Goal: Information Seeking & Learning: Compare options

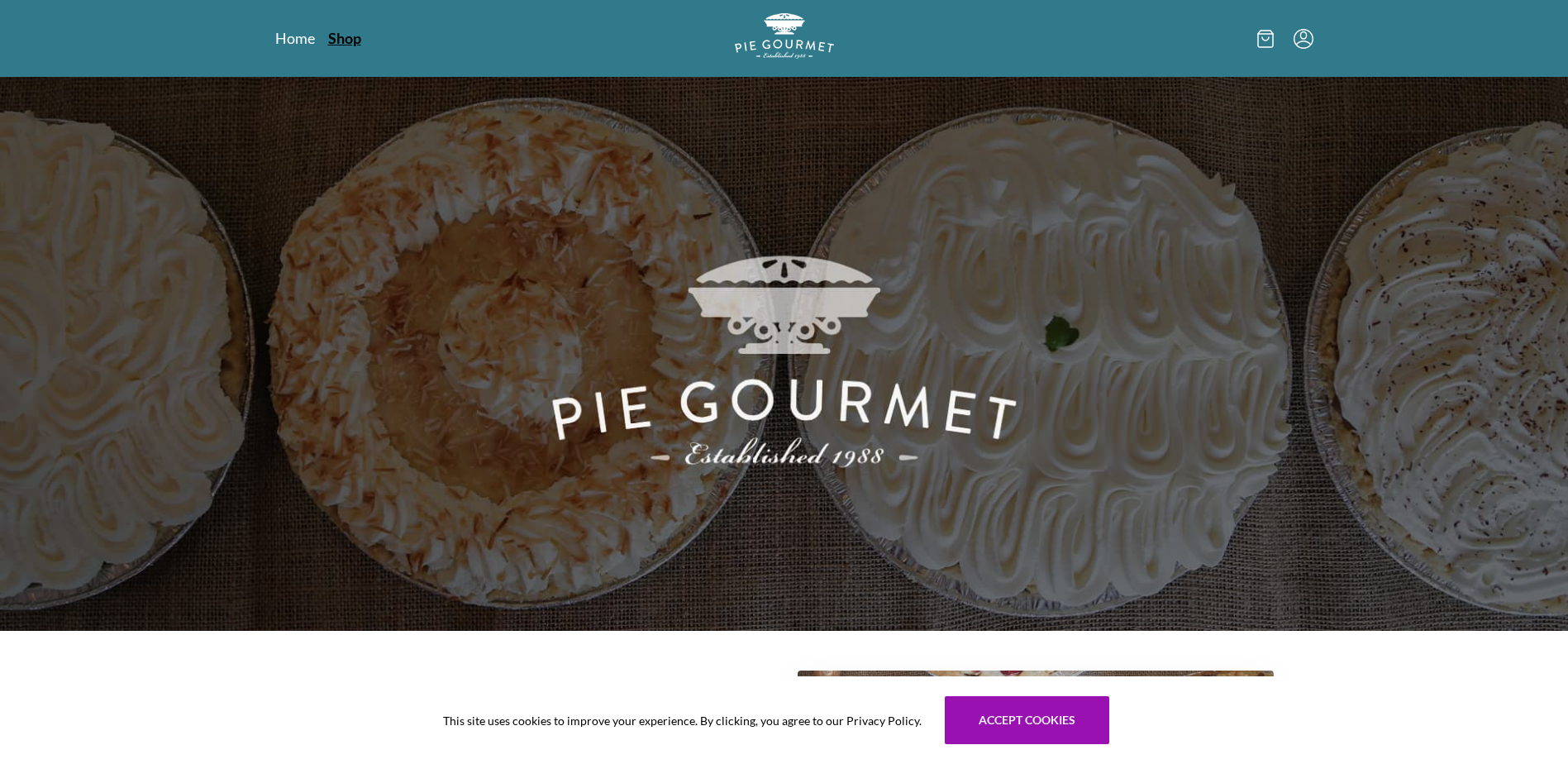
click at [342, 36] on link "Shop" at bounding box center [345, 38] width 33 height 20
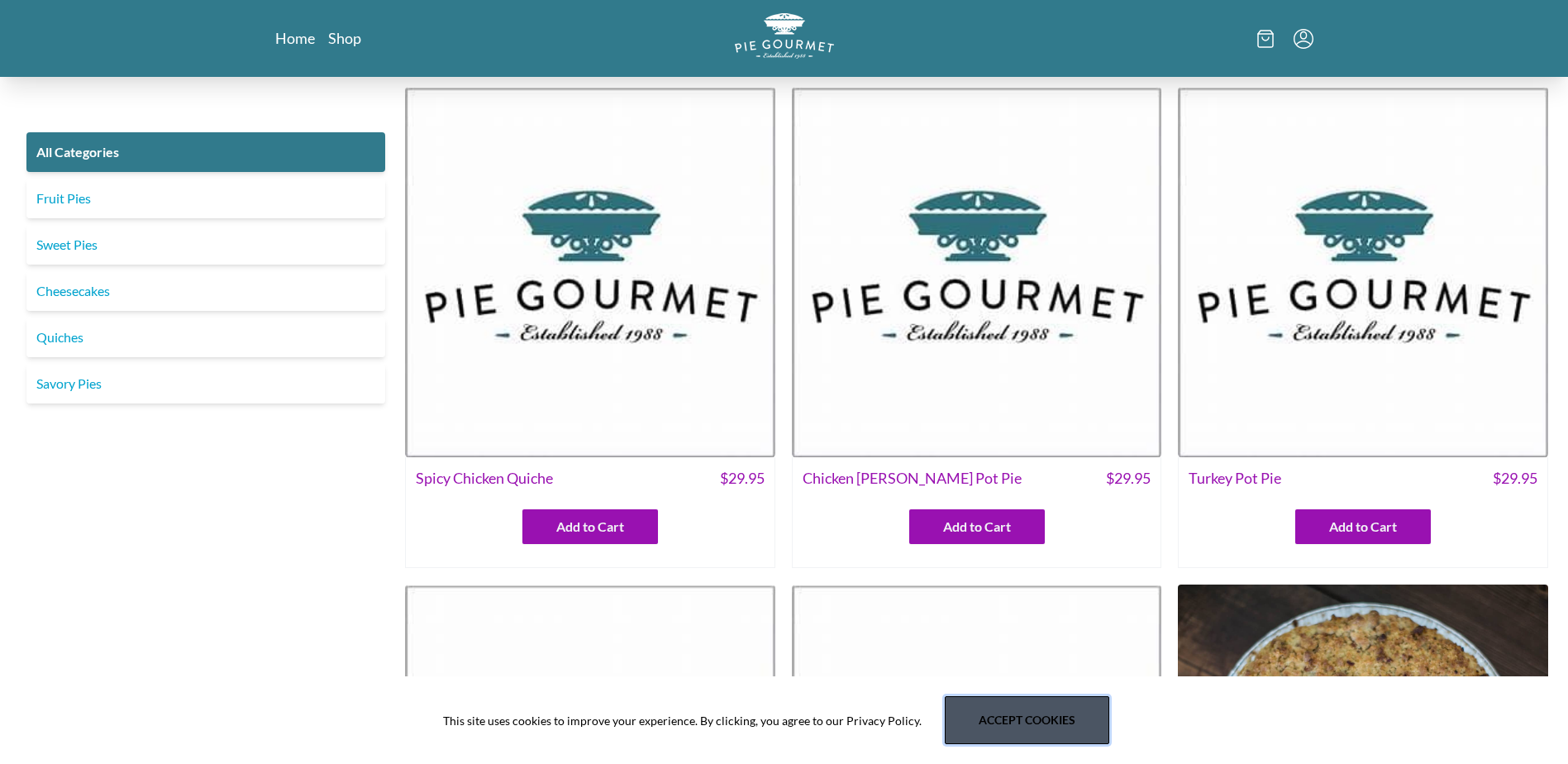
click at [1047, 707] on button "Accept cookies" at bounding box center [1026, 719] width 164 height 48
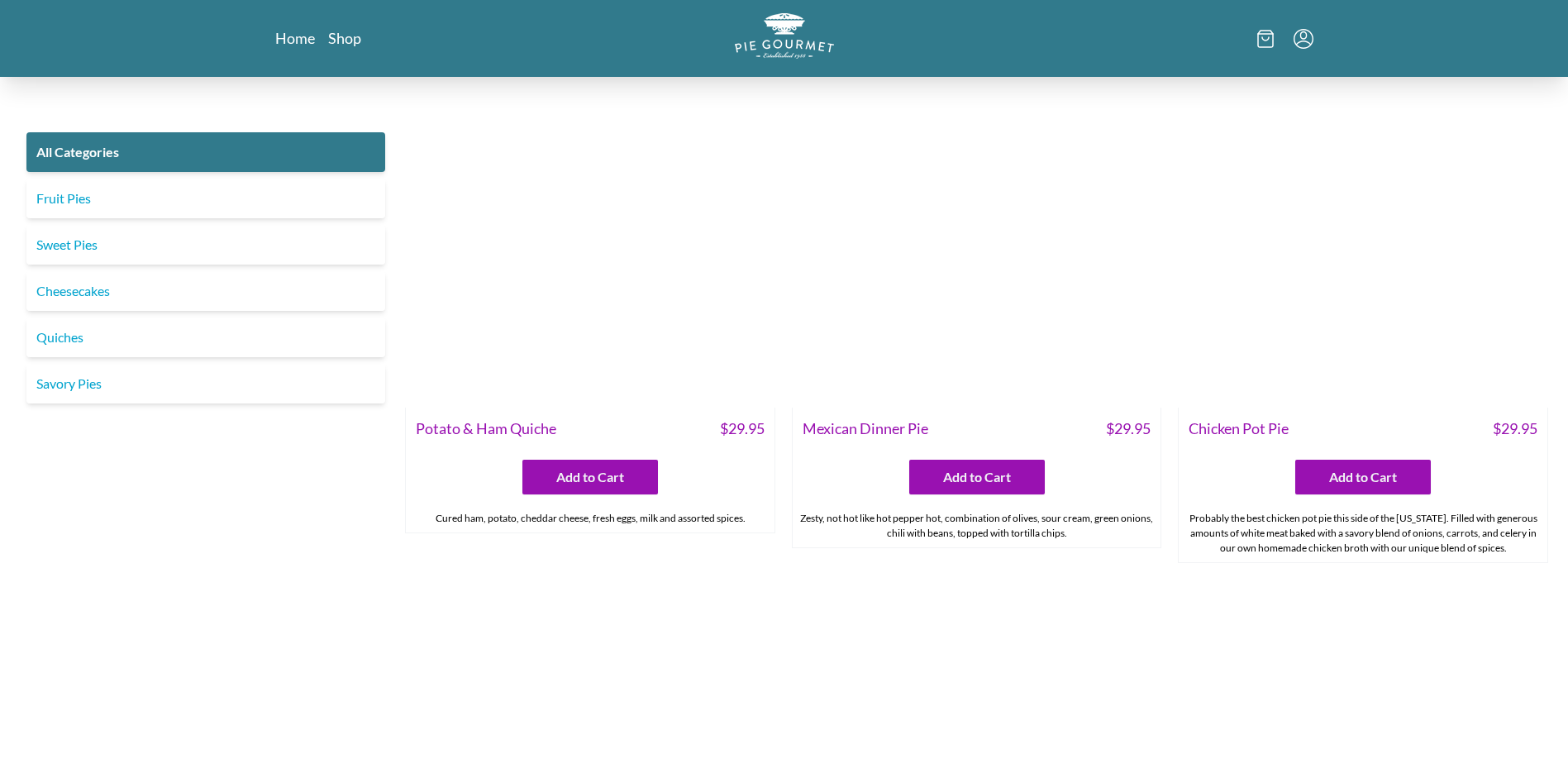
scroll to position [2697, 0]
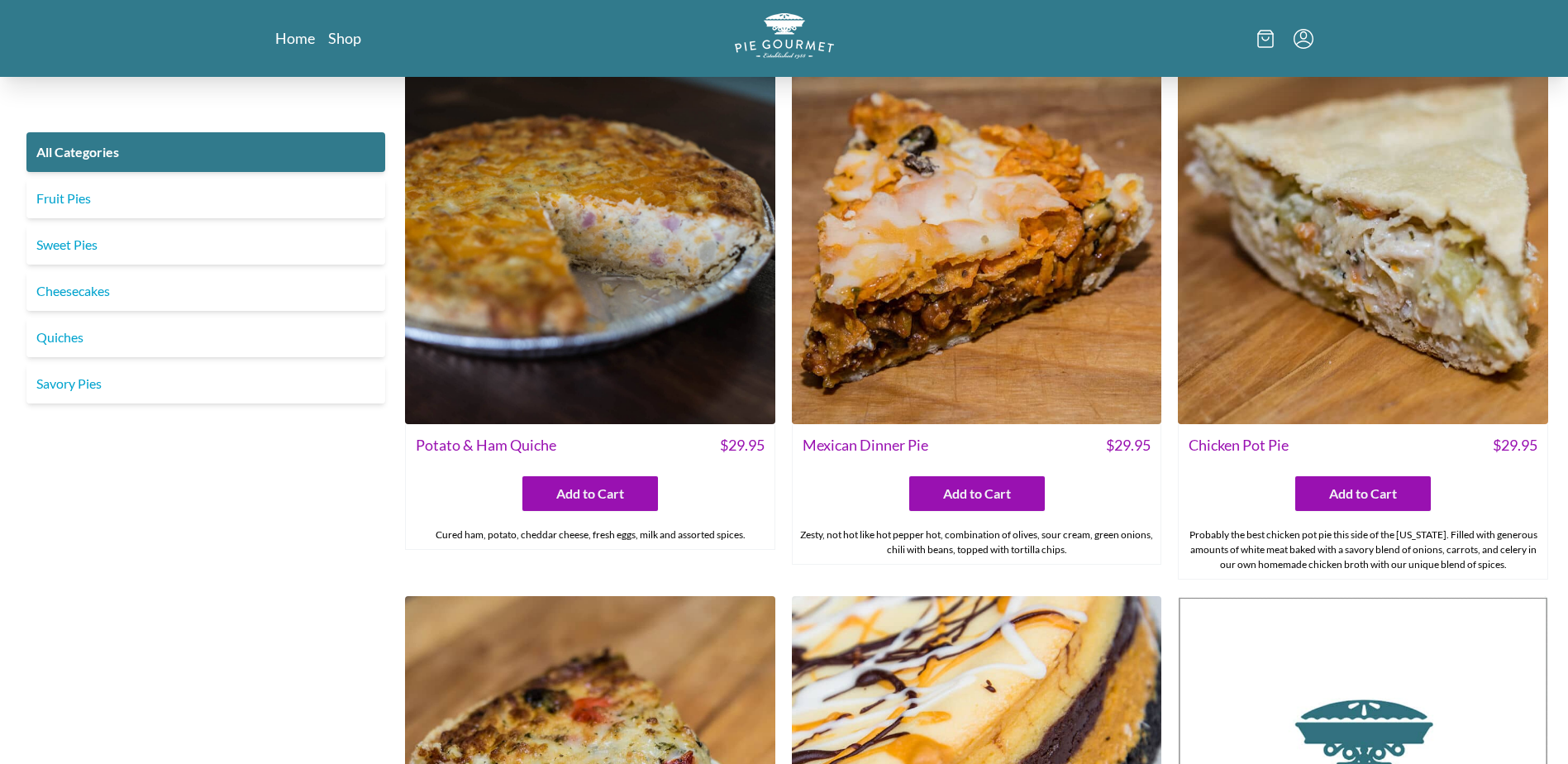
click at [1365, 285] on img at bounding box center [1363, 239] width 370 height 370
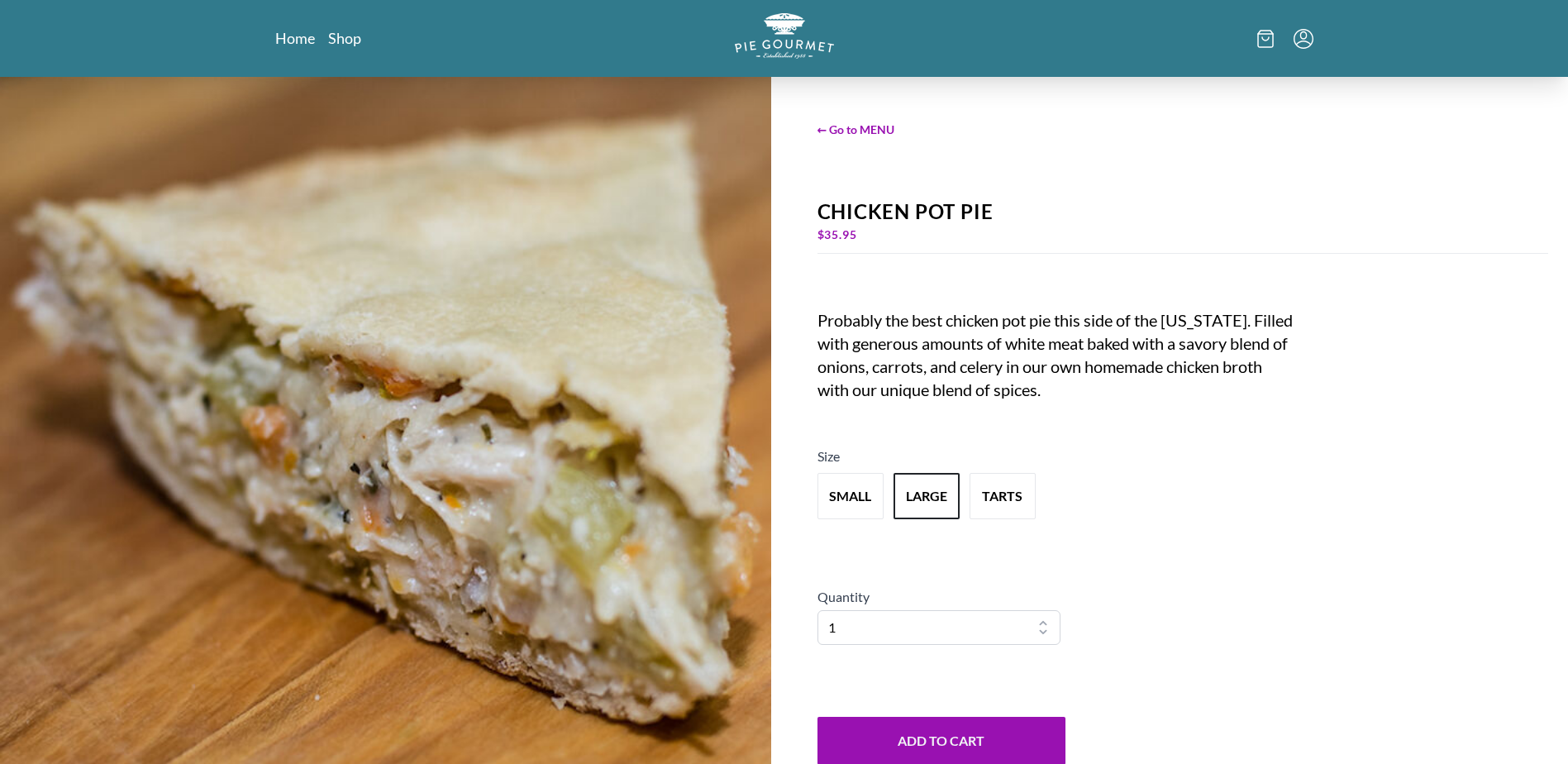
scroll to position [22, 0]
click at [1003, 494] on button "tarts" at bounding box center [1002, 496] width 73 height 51
click at [926, 496] on button "large" at bounding box center [926, 496] width 73 height 51
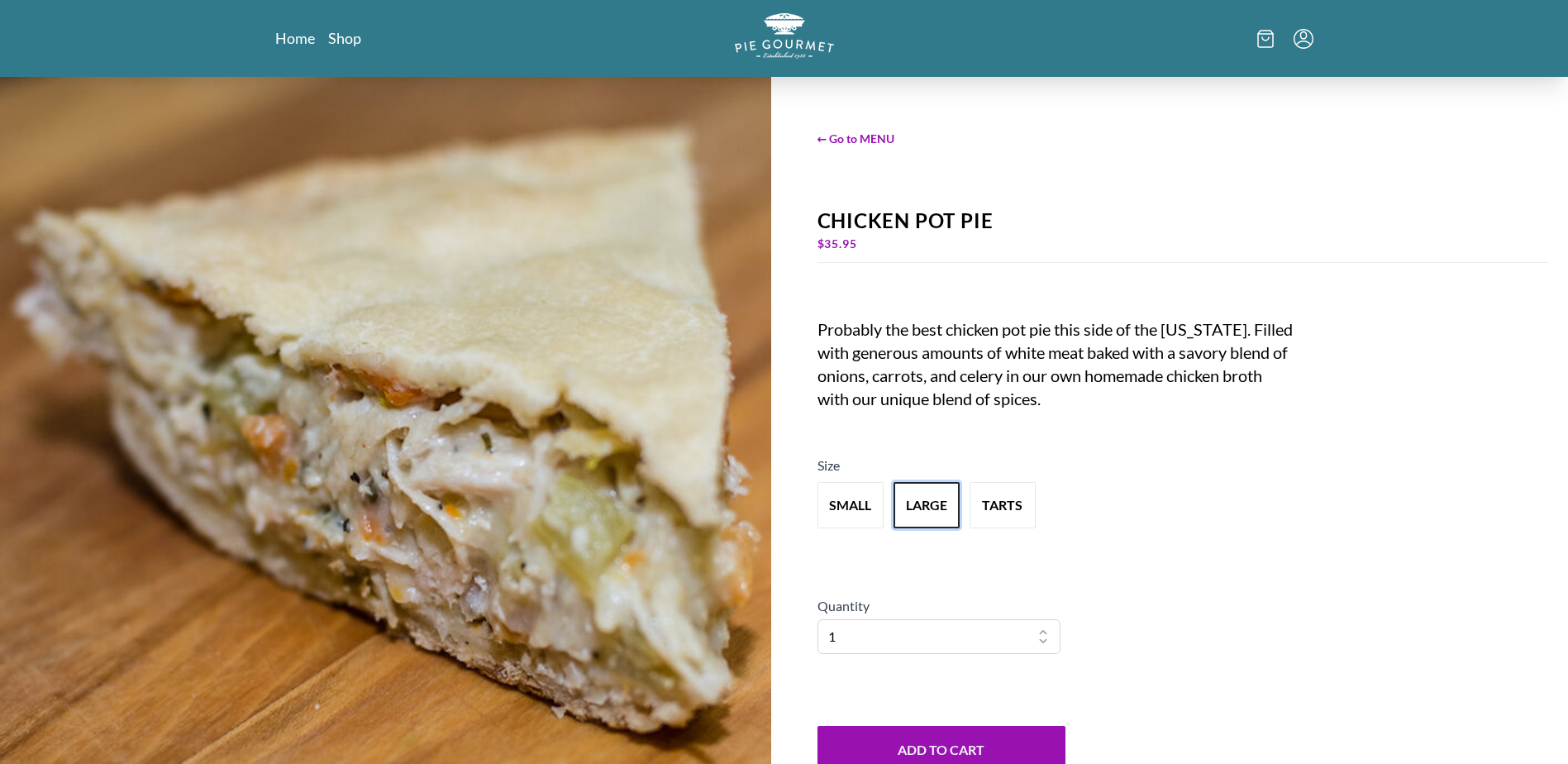
scroll to position [0, 0]
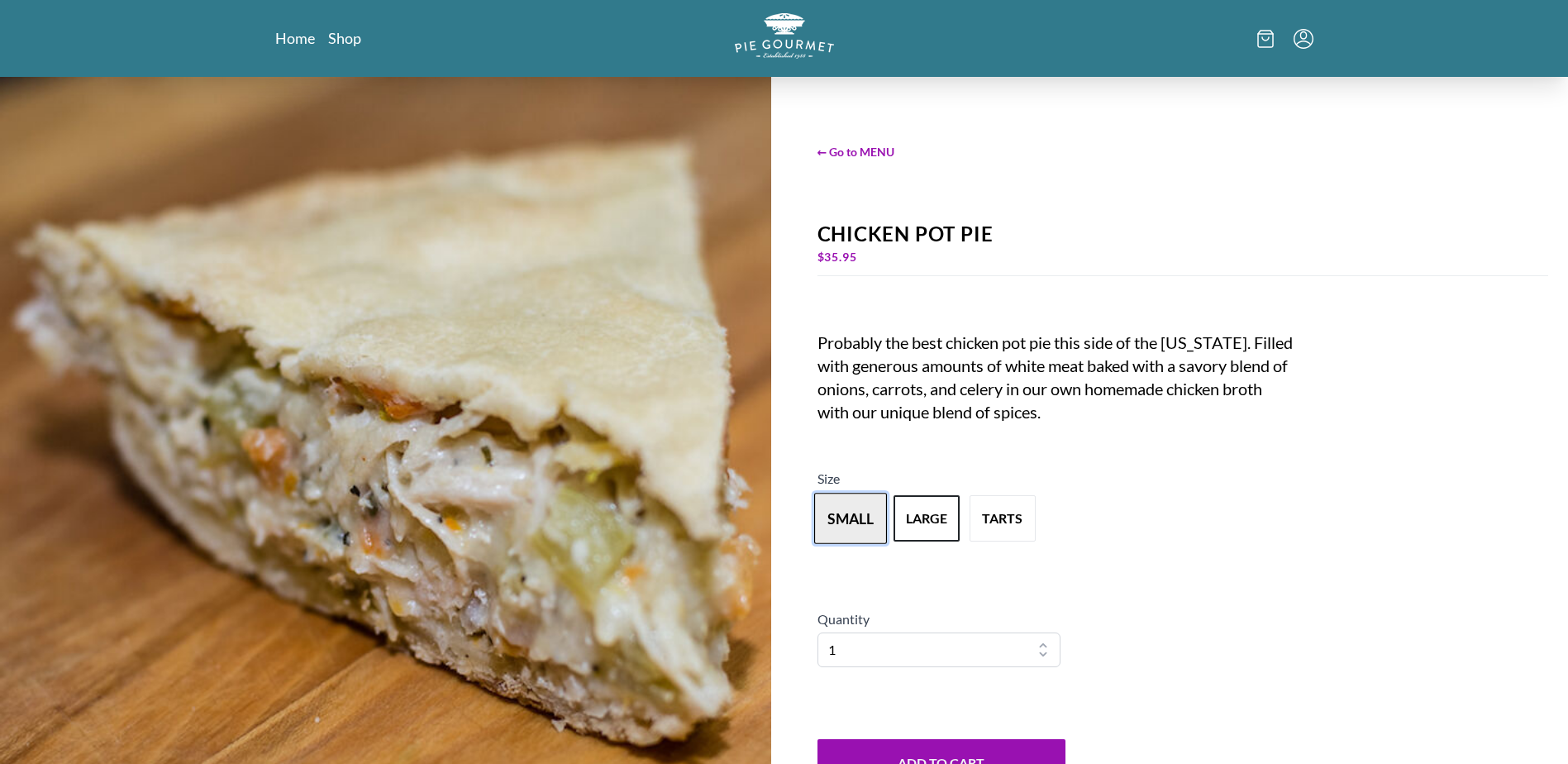
click at [848, 511] on button "small" at bounding box center [850, 518] width 73 height 51
click at [924, 519] on button "large" at bounding box center [926, 518] width 73 height 51
click at [877, 146] on span "← Go to MENU" at bounding box center [1183, 152] width 732 height 17
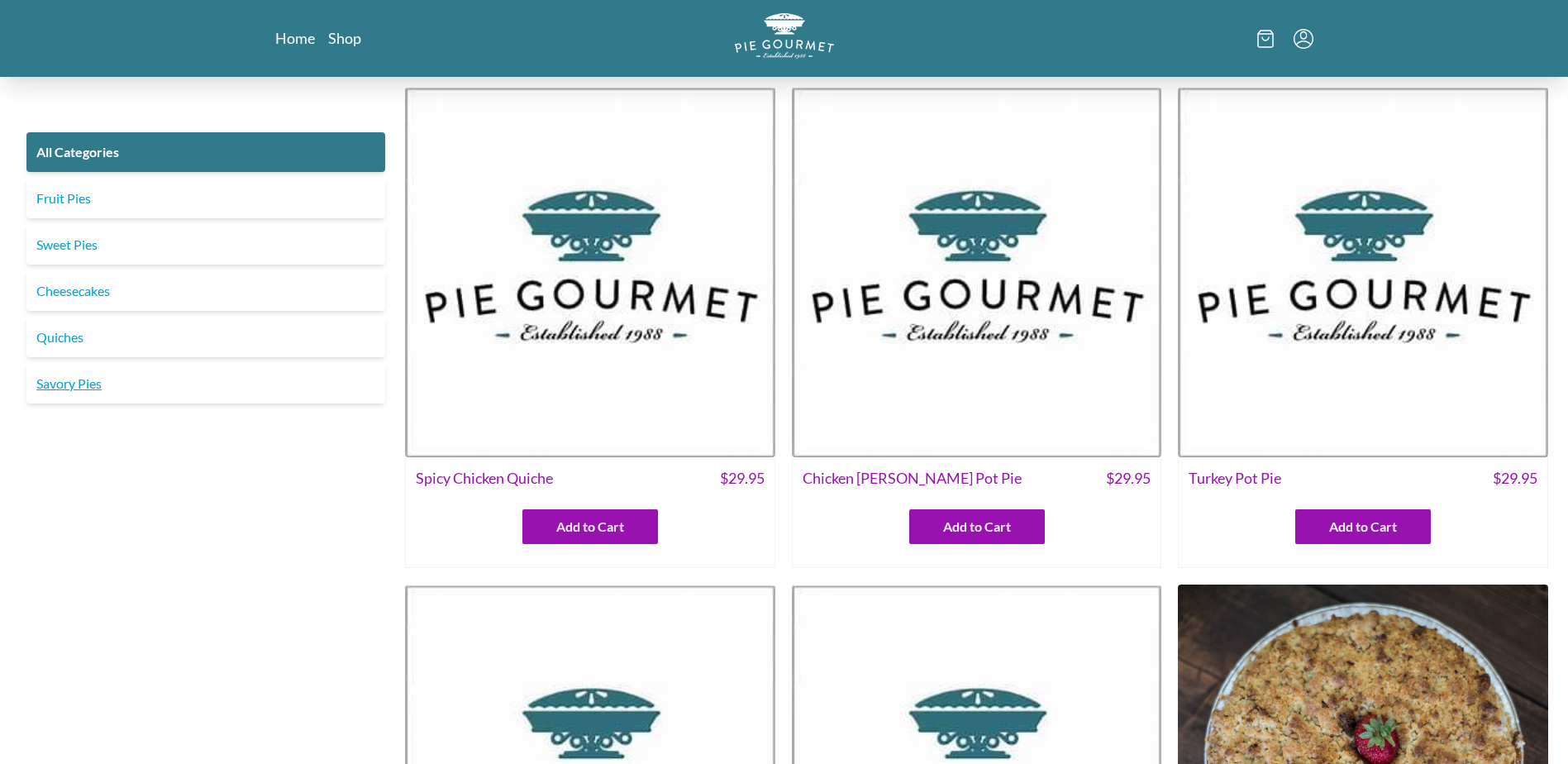
click at [76, 383] on link "Savory Pies" at bounding box center [206, 383] width 359 height 40
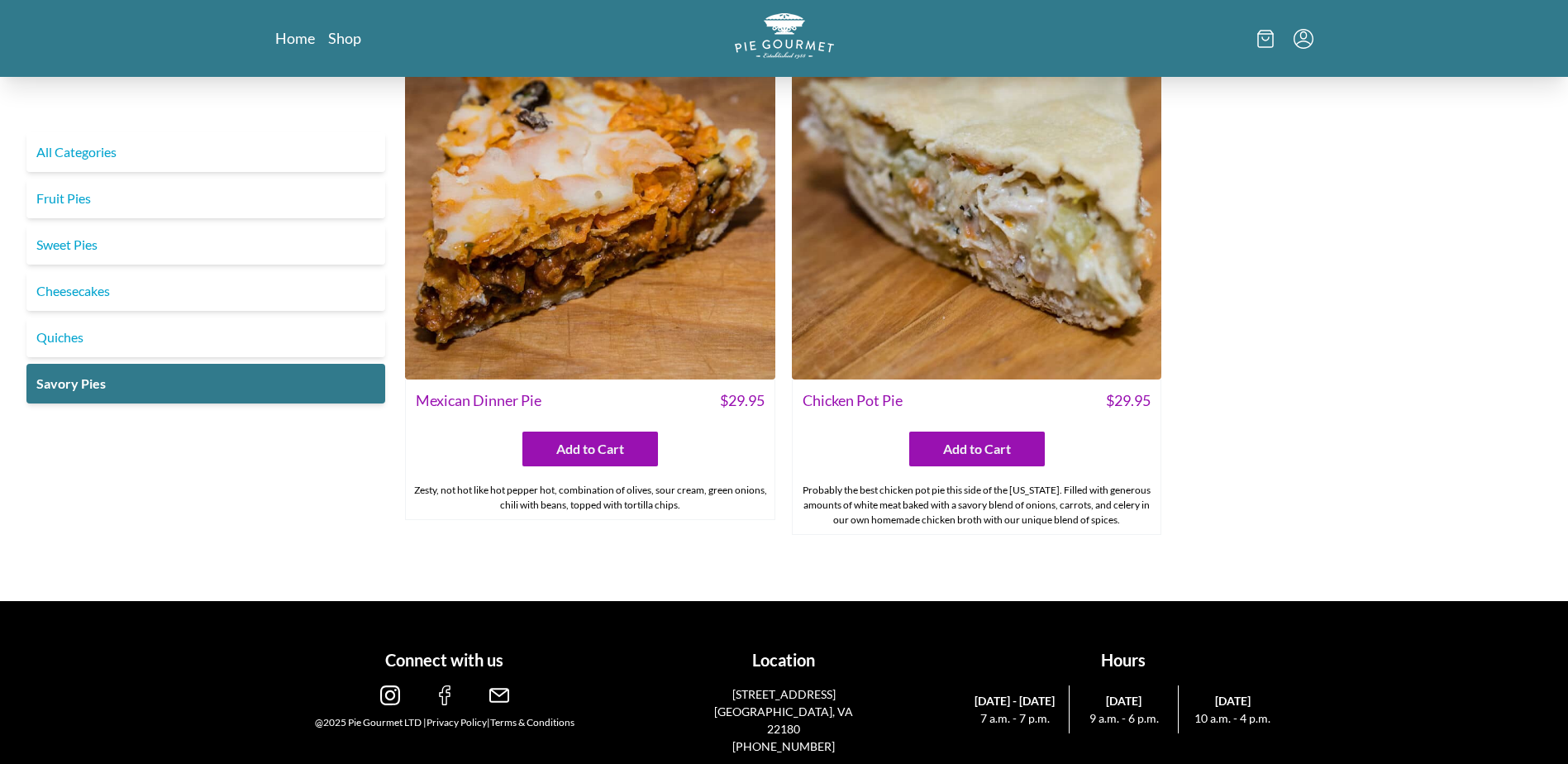
scroll to position [1148, 0]
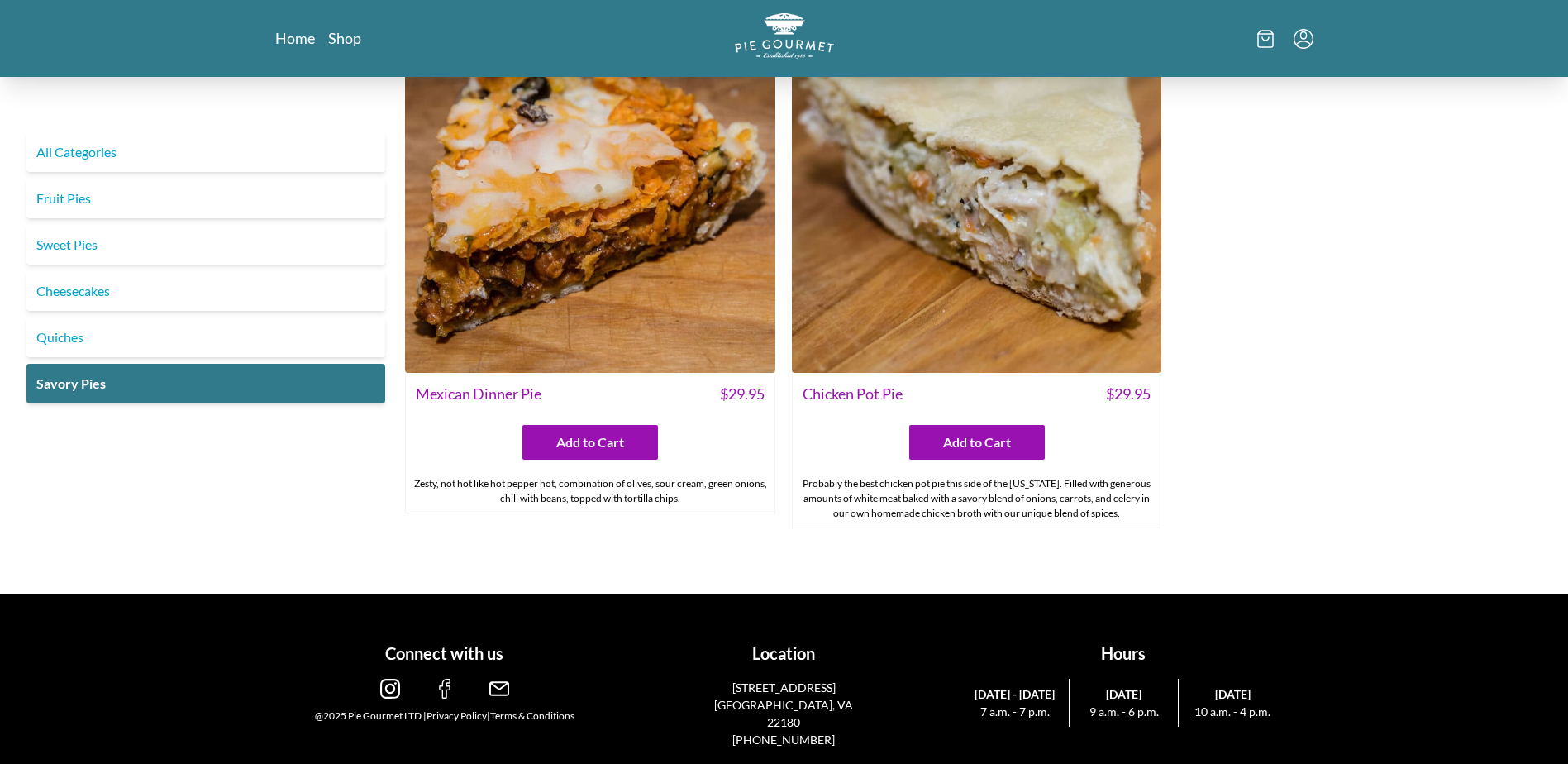
click at [1567, 649] on section "Connect with us @2025 Pie Gourmet LTD | Privacy Policy | Terms & Conditions Loc…" at bounding box center [784, 687] width 1568 height 187
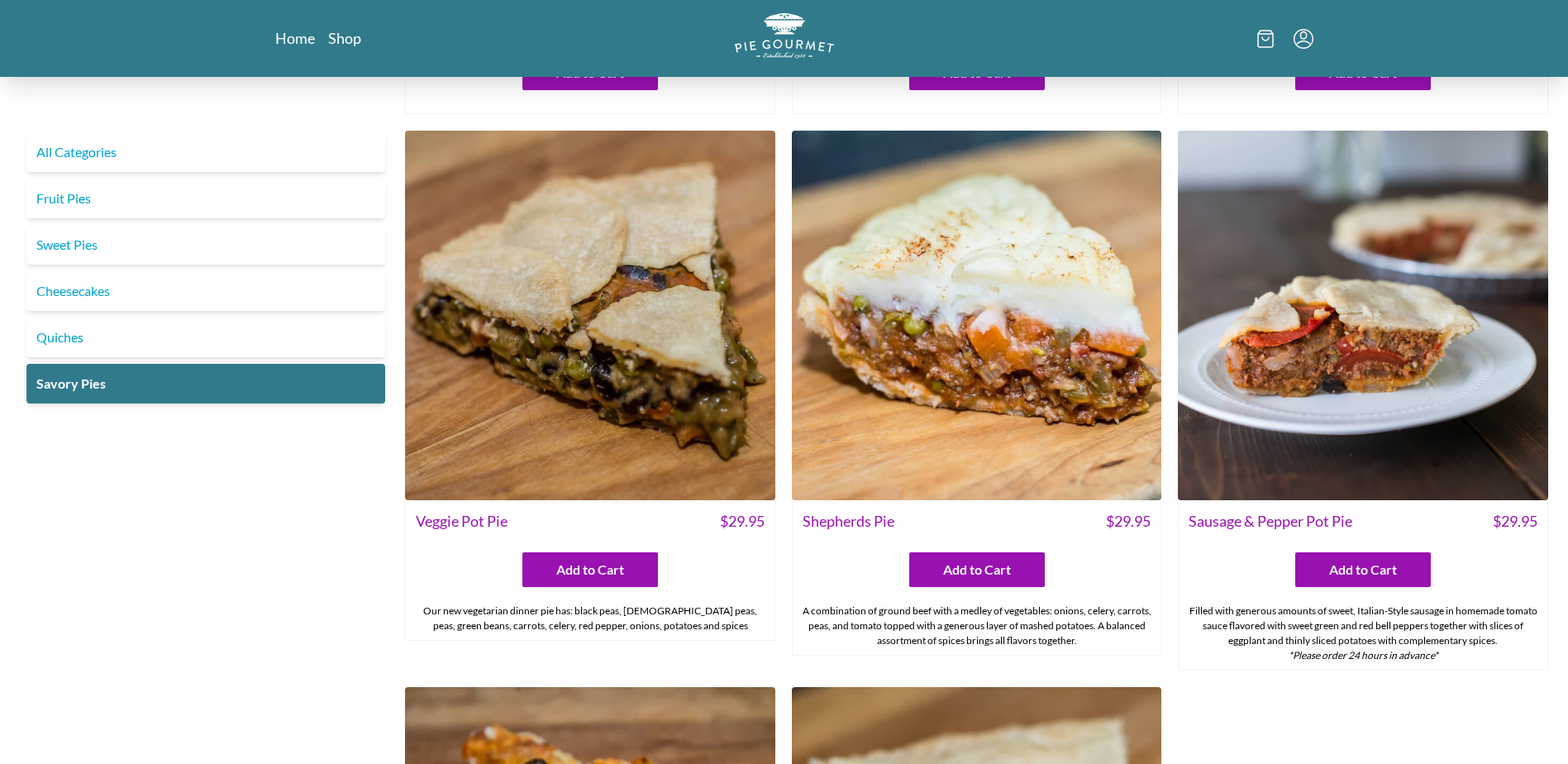
scroll to position [0, 0]
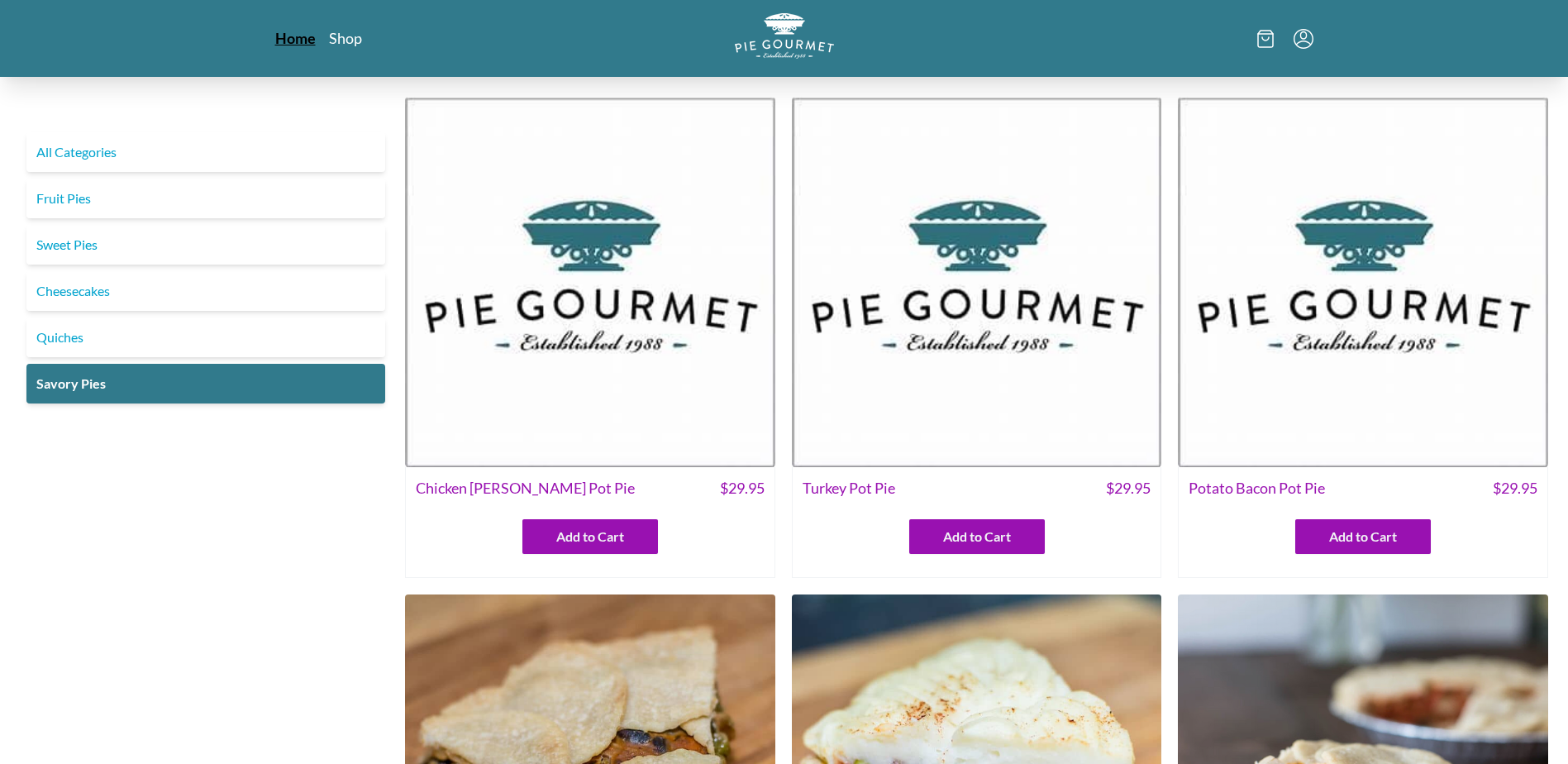
click at [291, 34] on link "Home" at bounding box center [295, 38] width 41 height 20
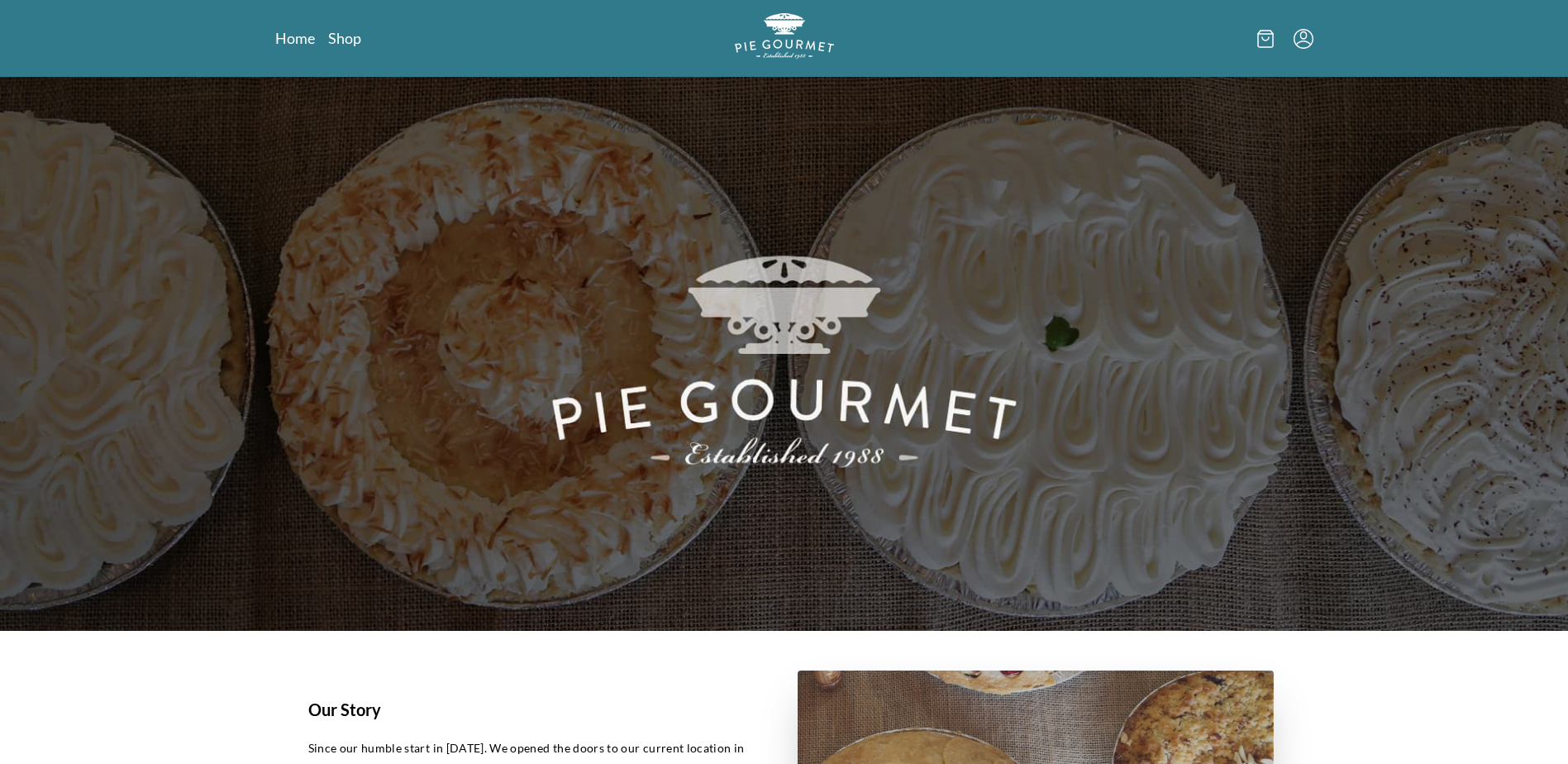
click at [1301, 36] on icon "Menu" at bounding box center [1303, 38] width 20 height 20
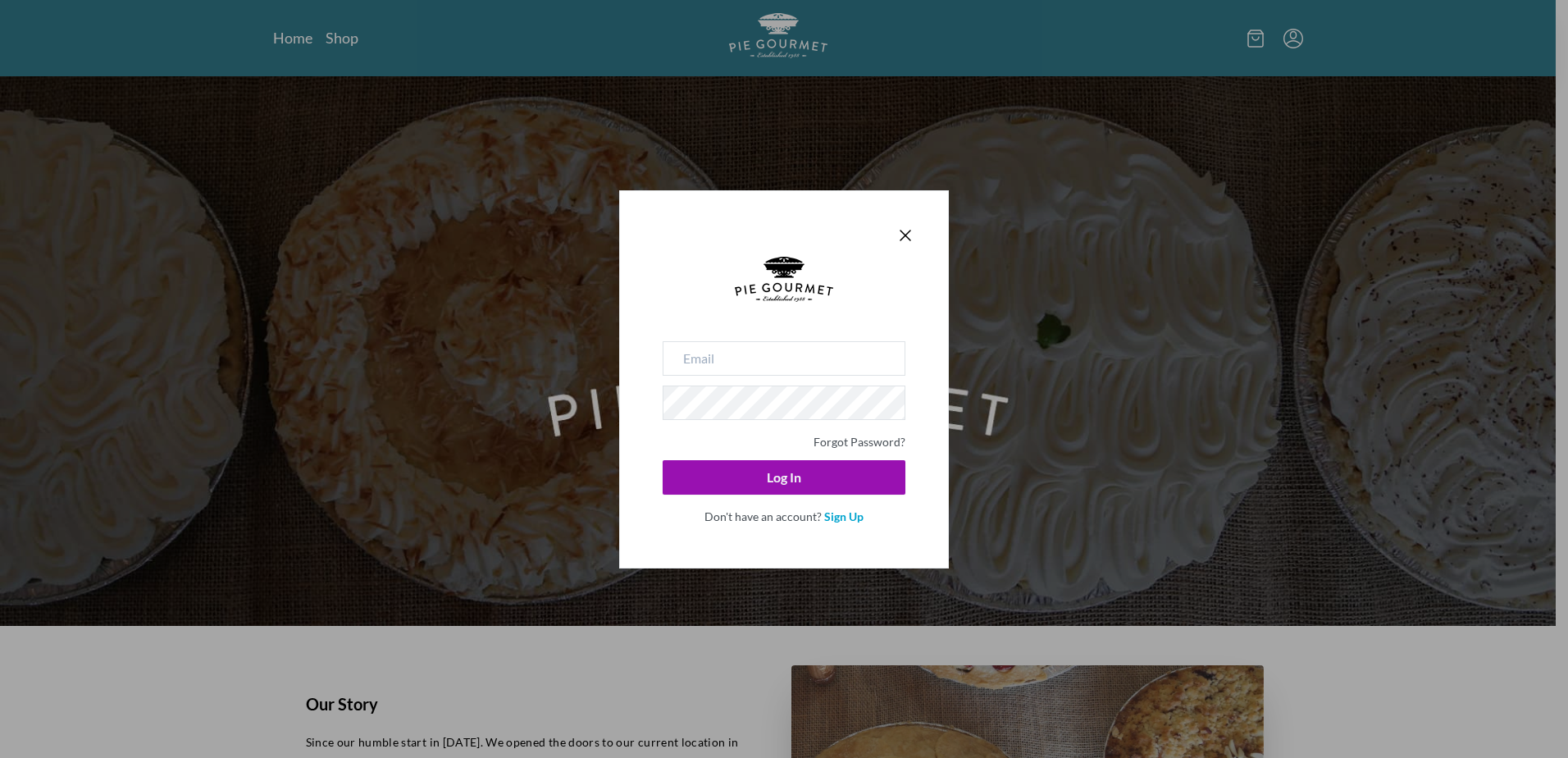
click at [1253, 37] on div "Forgot Password? Log In Don't have an account? Sign Up" at bounding box center [784, 379] width 1568 height 758
click at [905, 232] on icon "Close panel" at bounding box center [905, 234] width 20 height 20
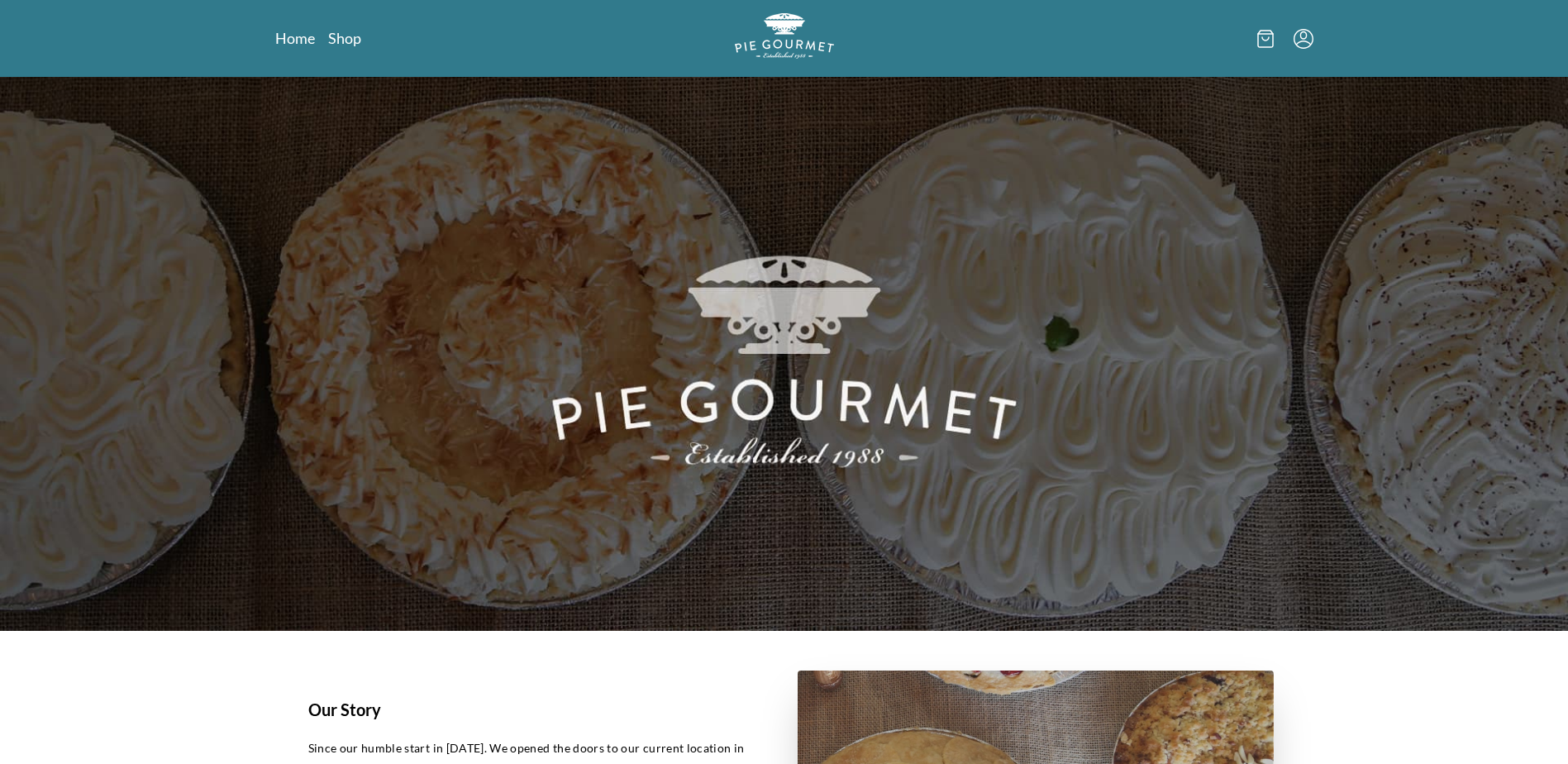
click at [1264, 42] on icon at bounding box center [1264, 38] width 16 height 18
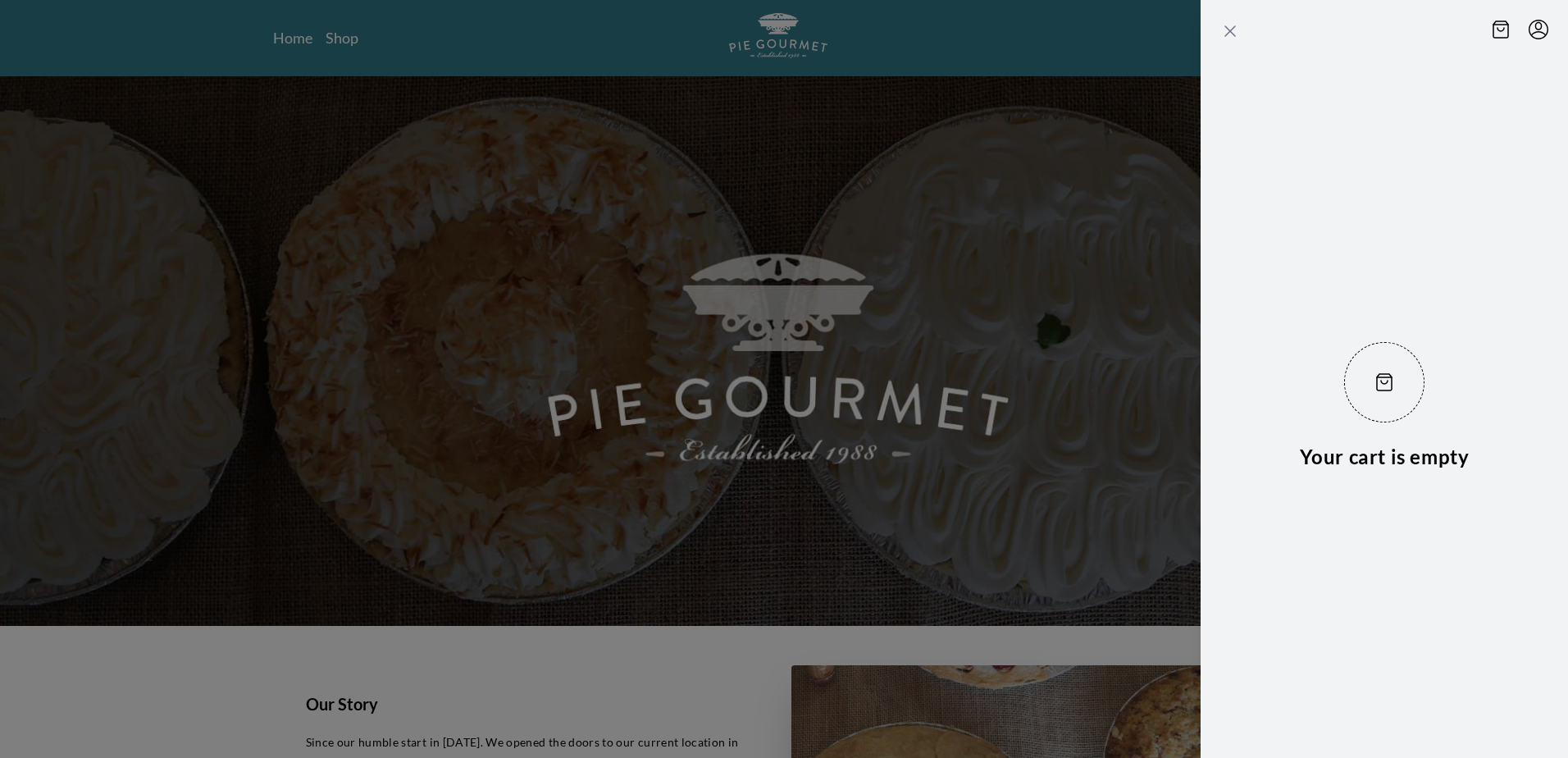
click at [1224, 29] on icon "Close panel" at bounding box center [1230, 31] width 20 height 20
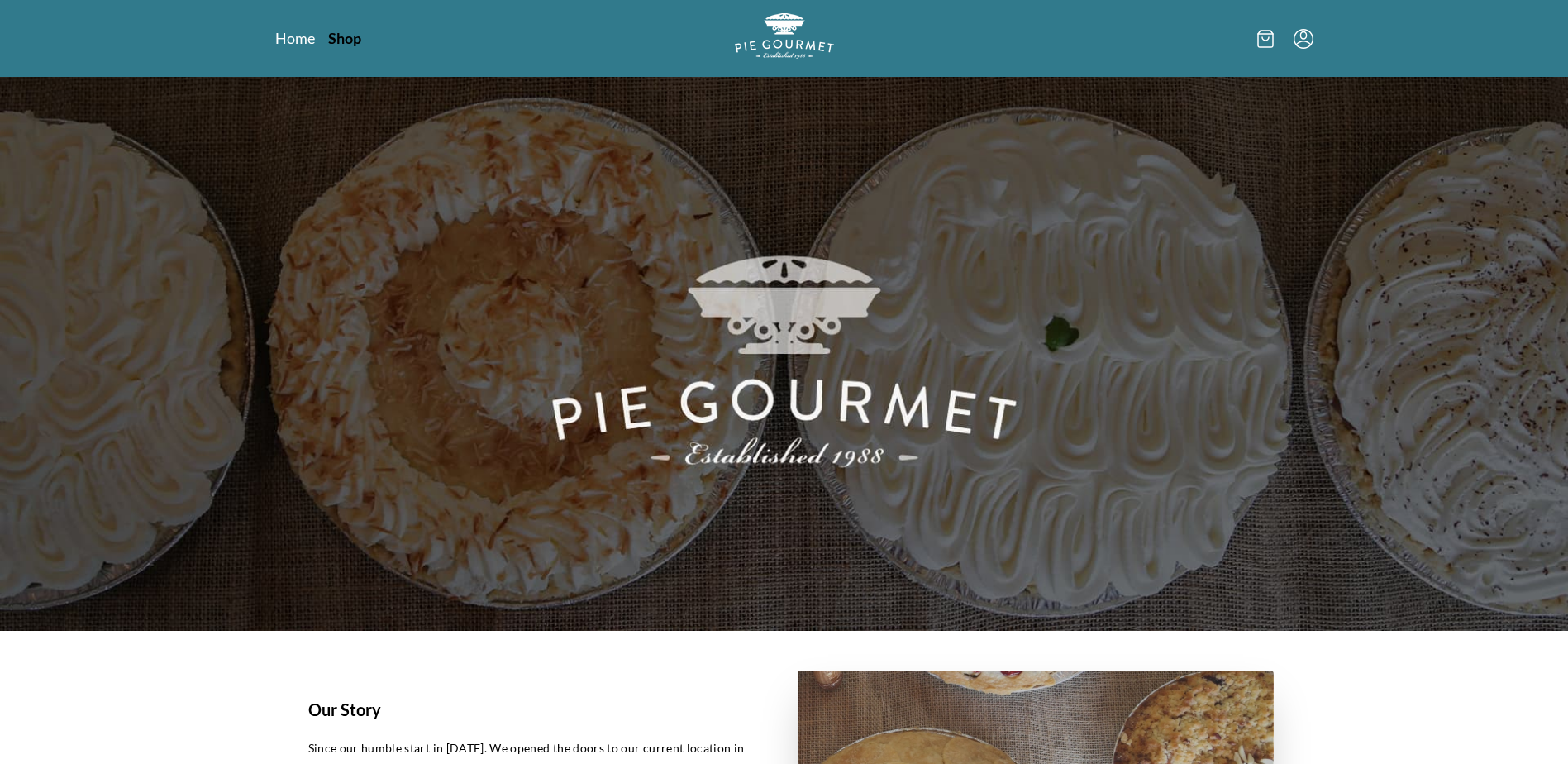
click at [346, 37] on link "Shop" at bounding box center [345, 38] width 33 height 20
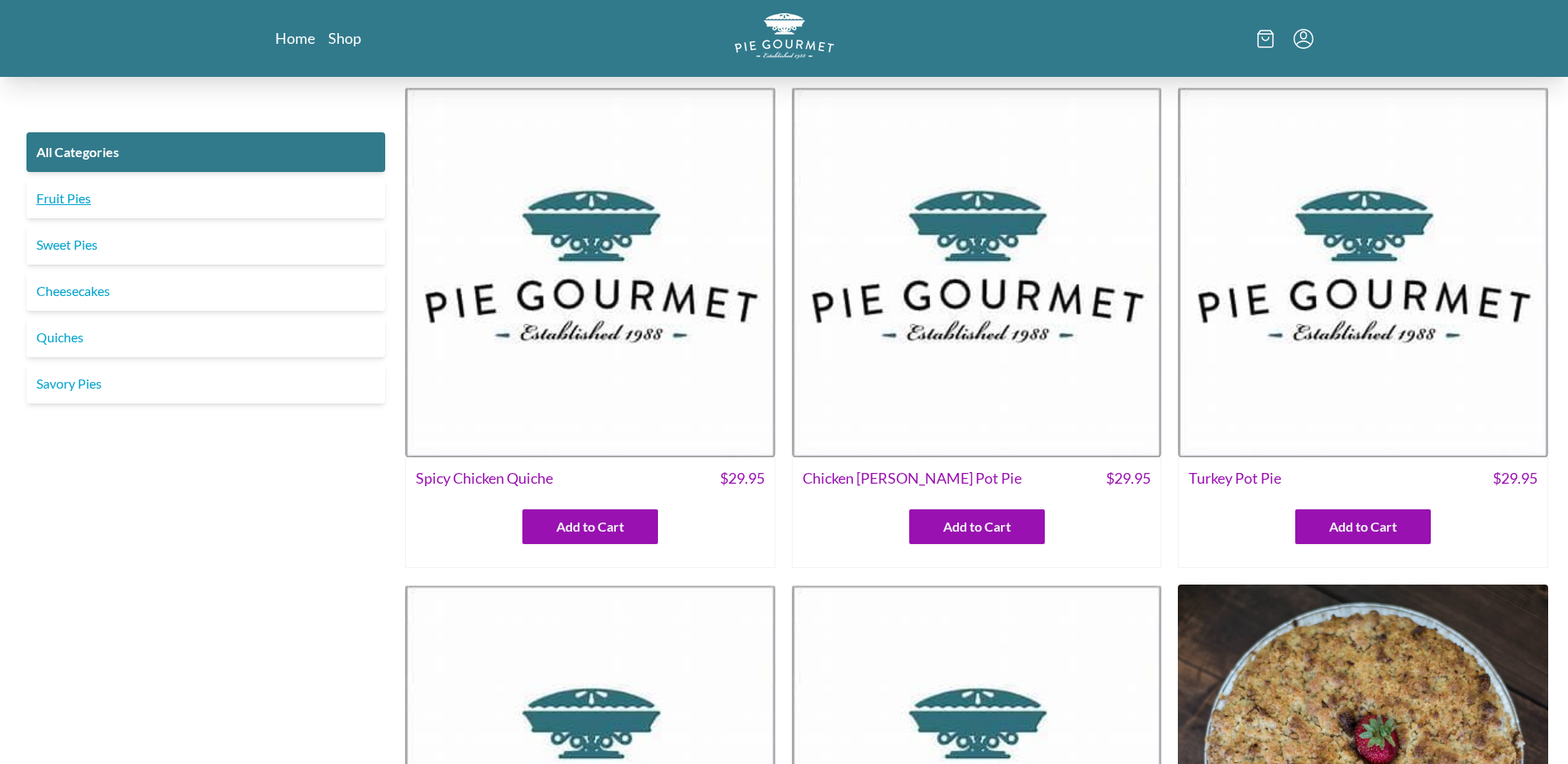
click at [88, 193] on link "Fruit Pies" at bounding box center [206, 198] width 359 height 40
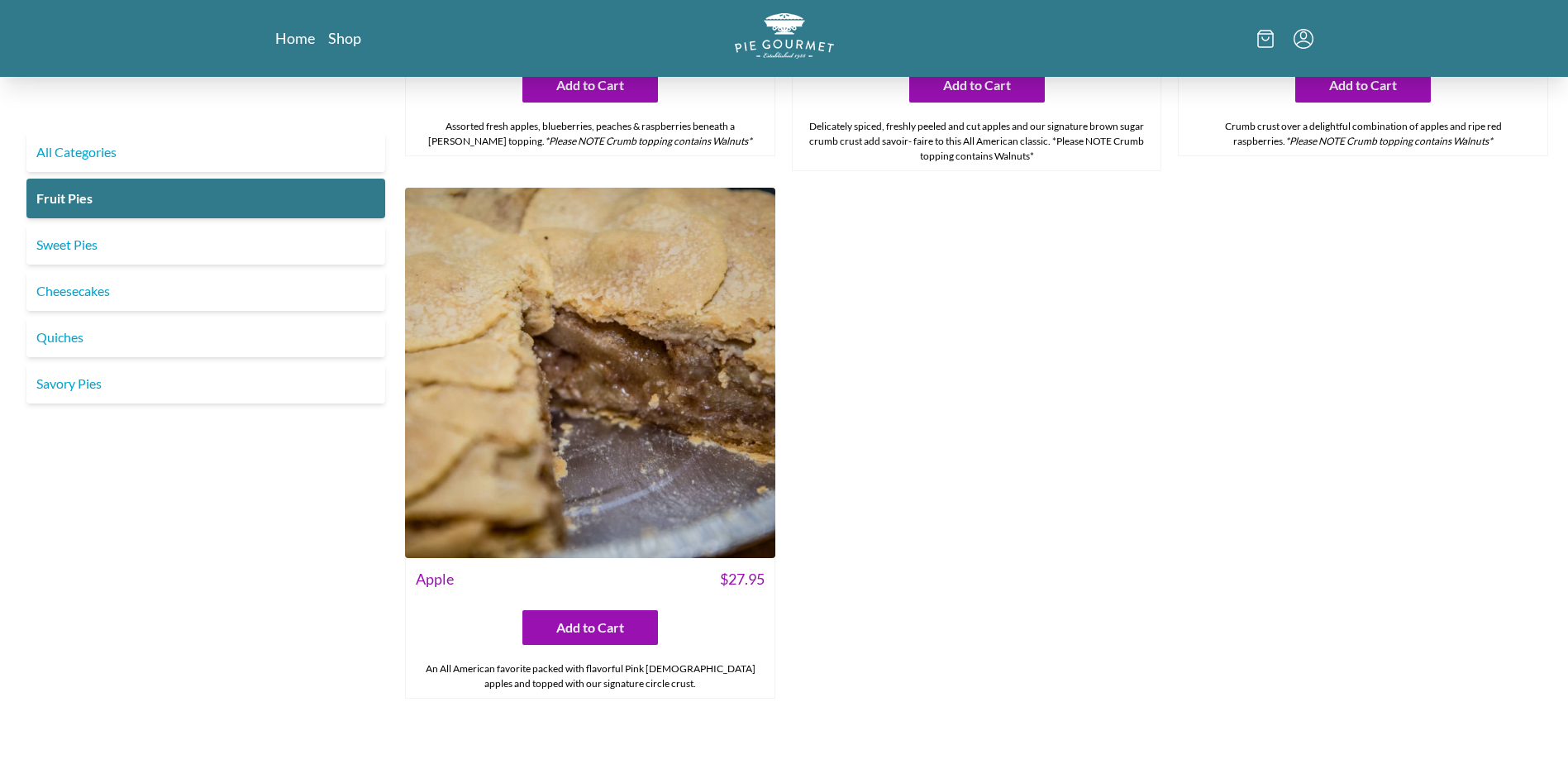
scroll to position [2113, 0]
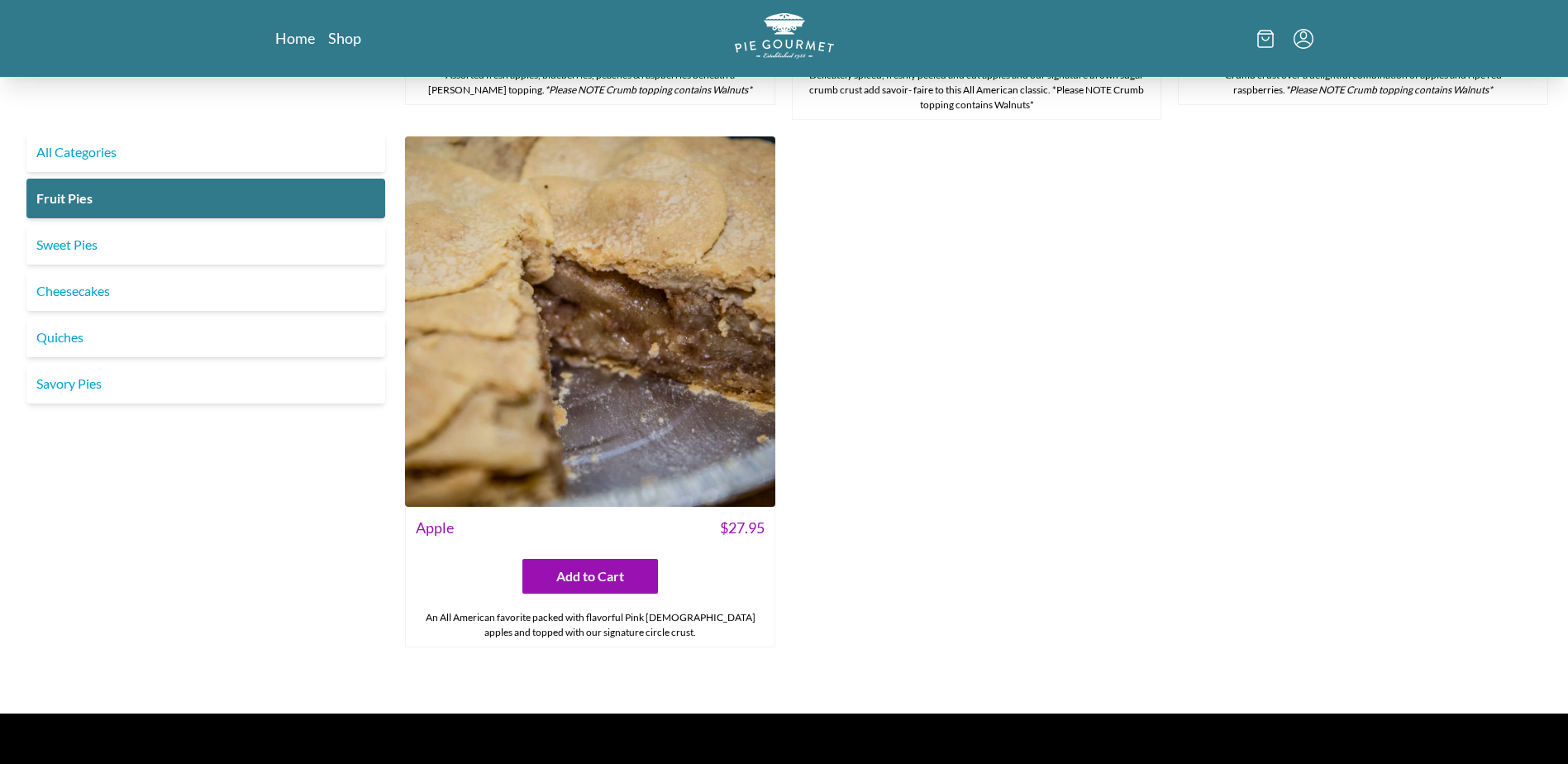
click at [599, 383] on img at bounding box center [590, 322] width 370 height 370
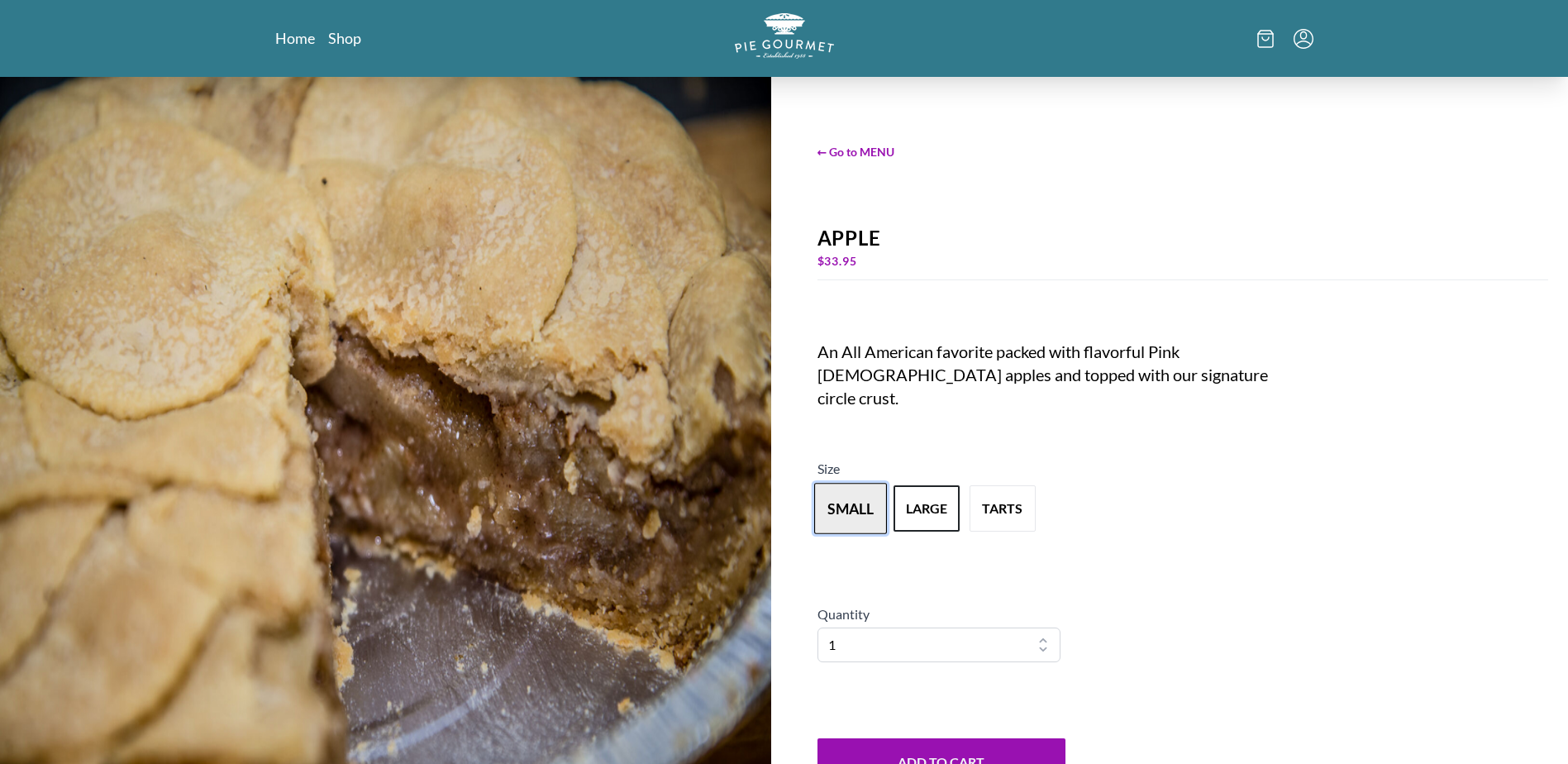
click at [857, 494] on button "small" at bounding box center [850, 509] width 73 height 51
click at [934, 498] on button "large" at bounding box center [926, 509] width 73 height 51
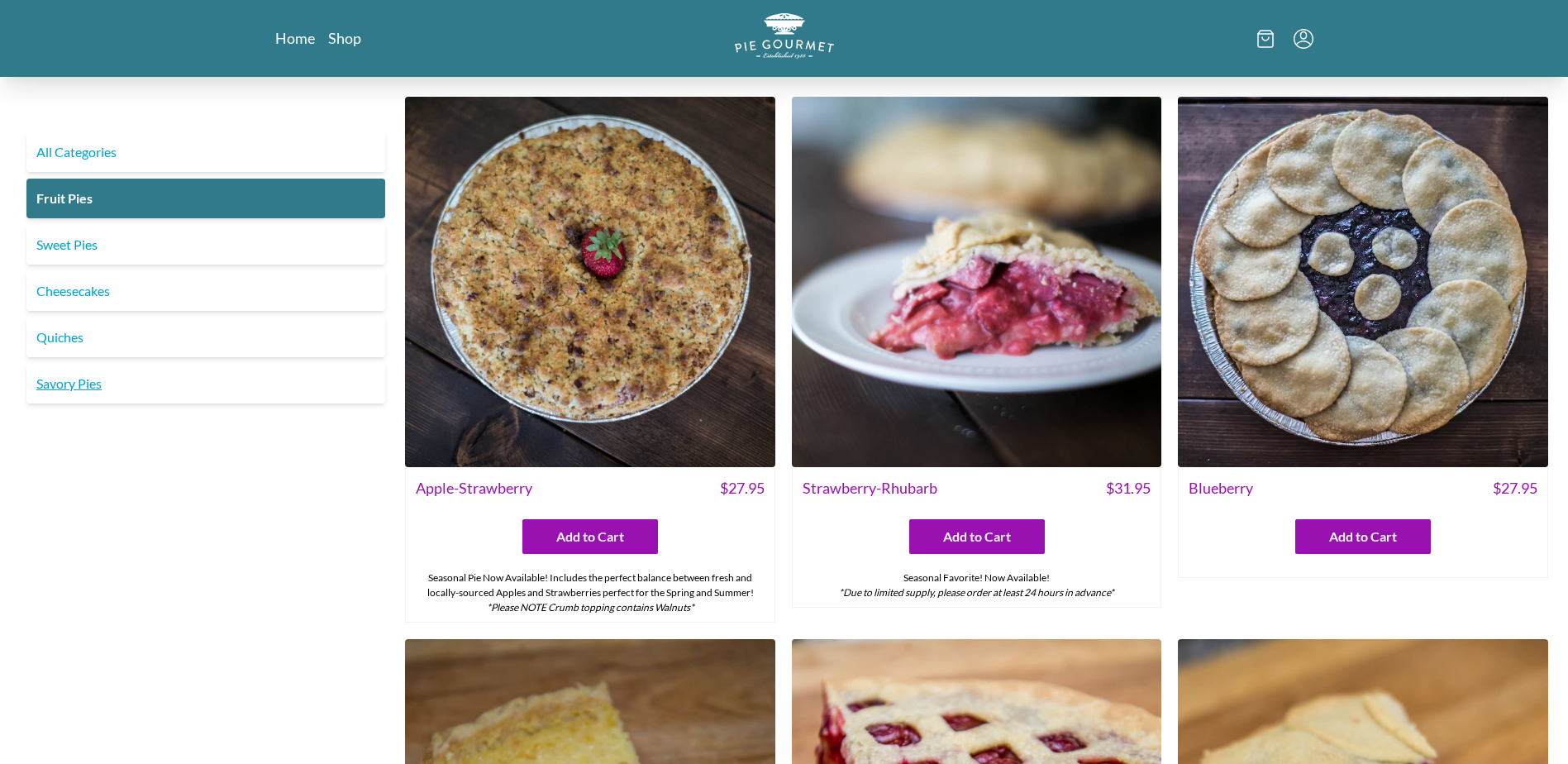
click at [88, 382] on link "Savory Pies" at bounding box center [206, 383] width 359 height 40
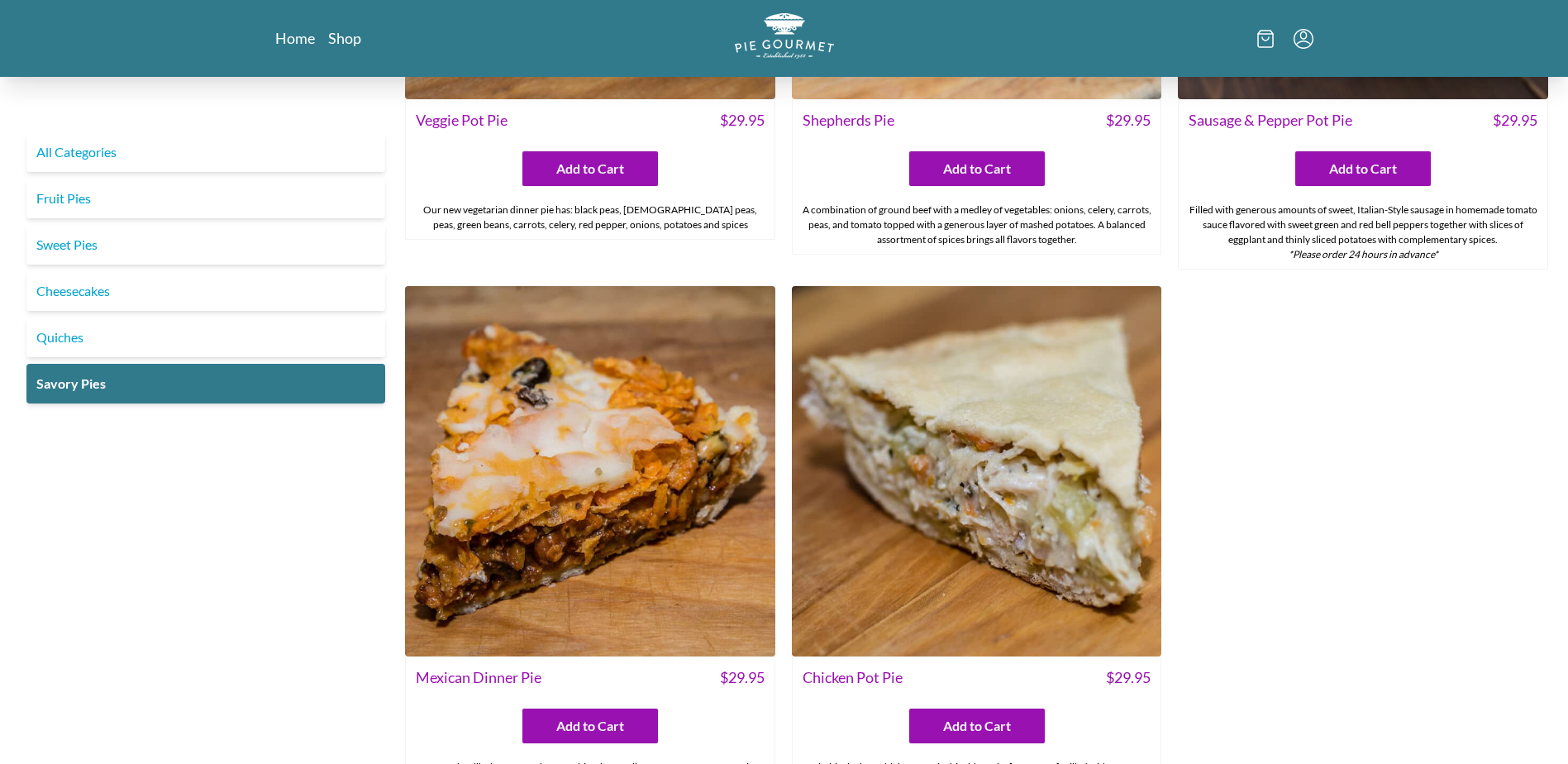
scroll to position [885, 0]
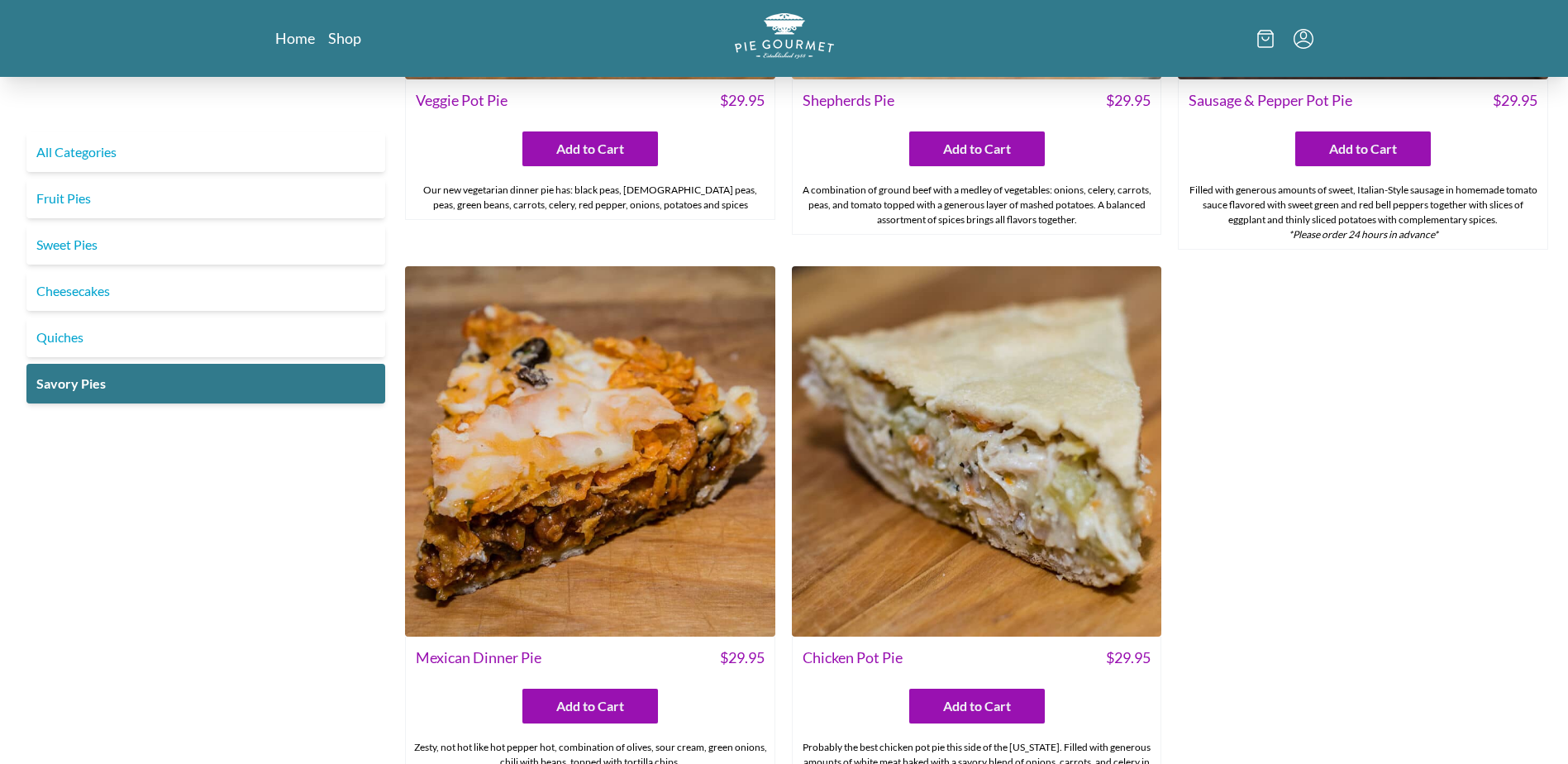
click at [932, 515] on img at bounding box center [977, 451] width 370 height 370
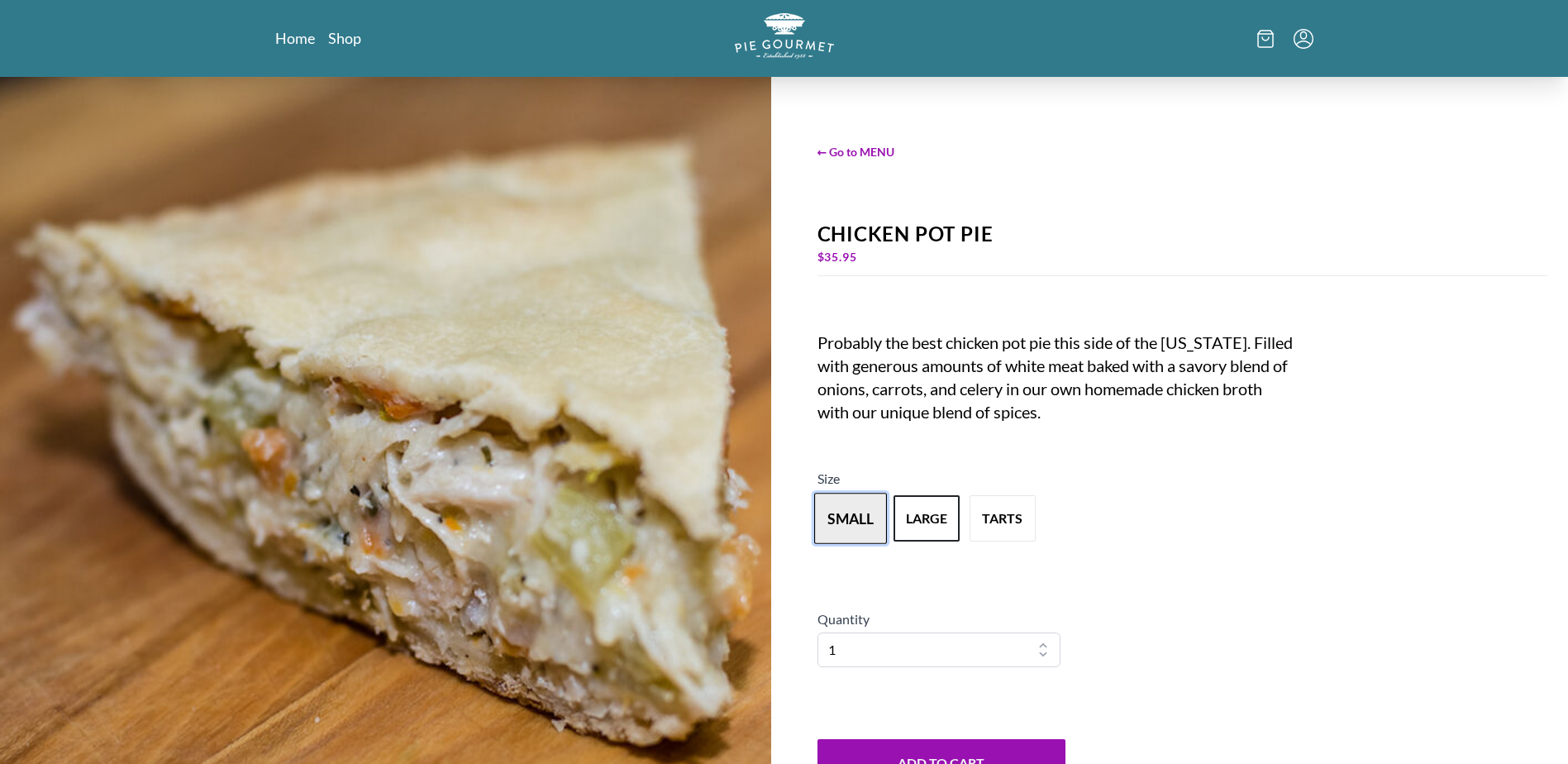
click at [848, 526] on button "small" at bounding box center [850, 518] width 73 height 51
click at [912, 524] on button "large" at bounding box center [926, 518] width 73 height 51
click at [862, 147] on span "← Go to MENU" at bounding box center [1183, 152] width 732 height 17
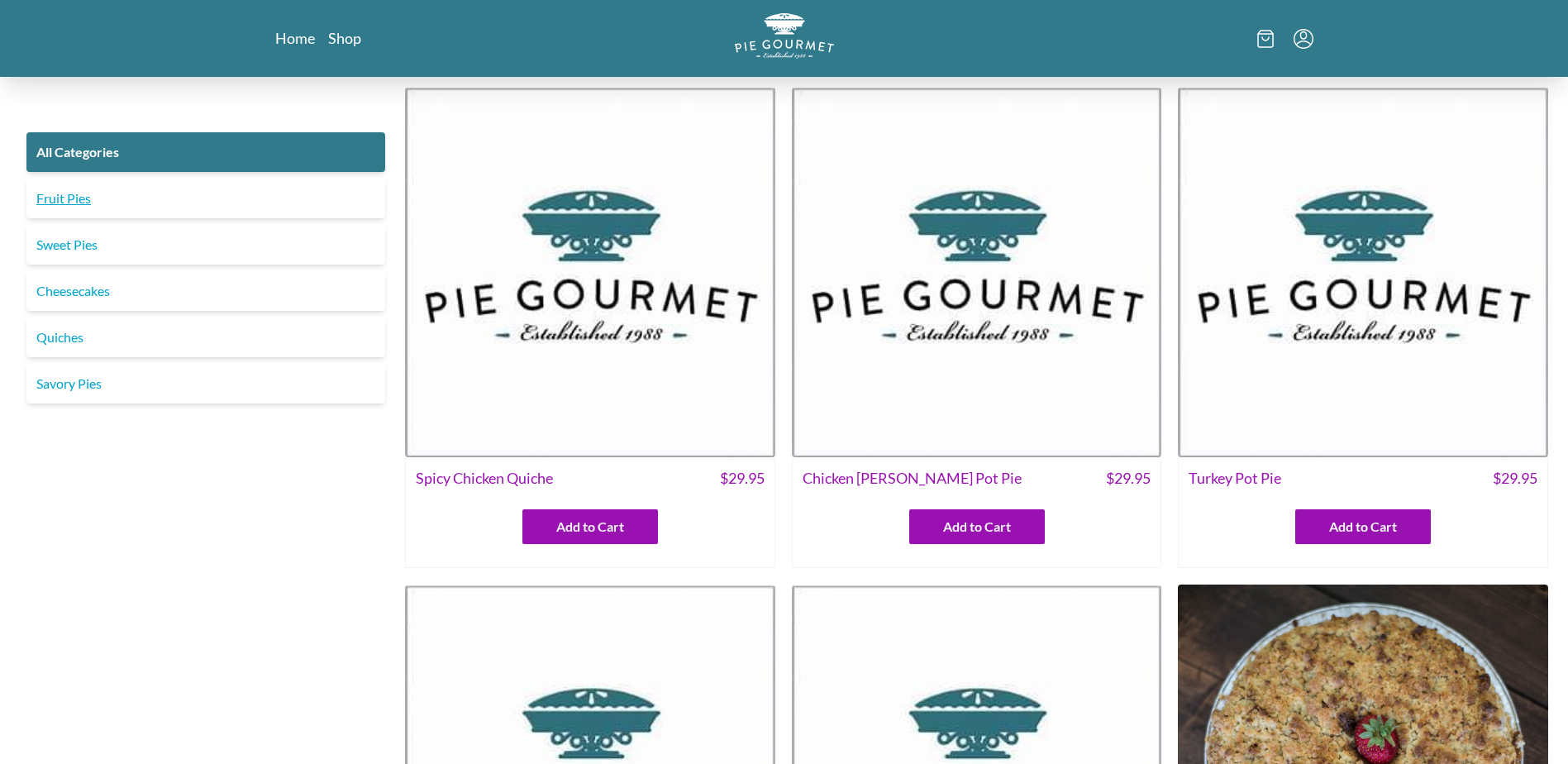
click at [73, 206] on link "Fruit Pies" at bounding box center [206, 198] width 359 height 40
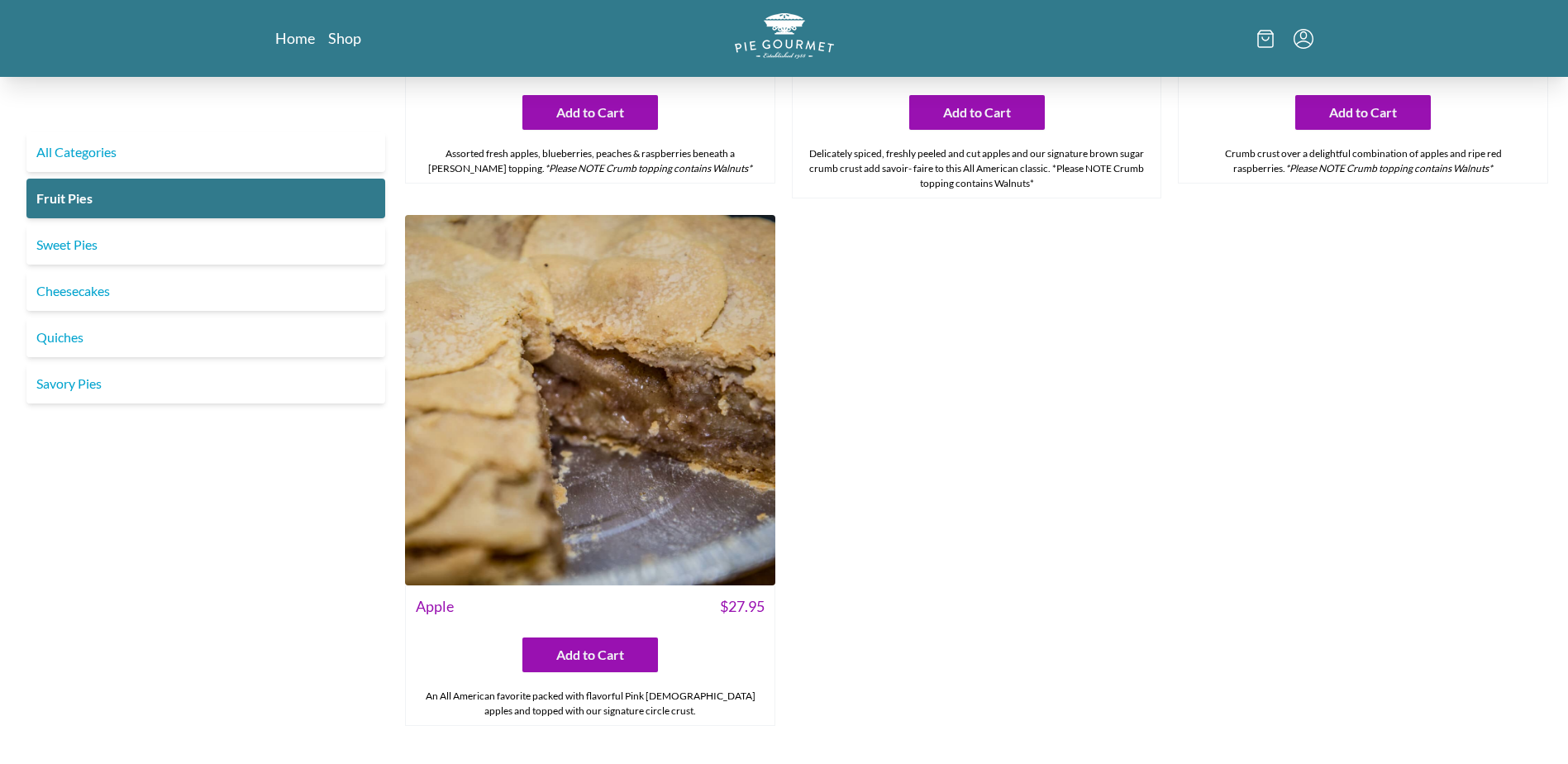
scroll to position [2030, 0]
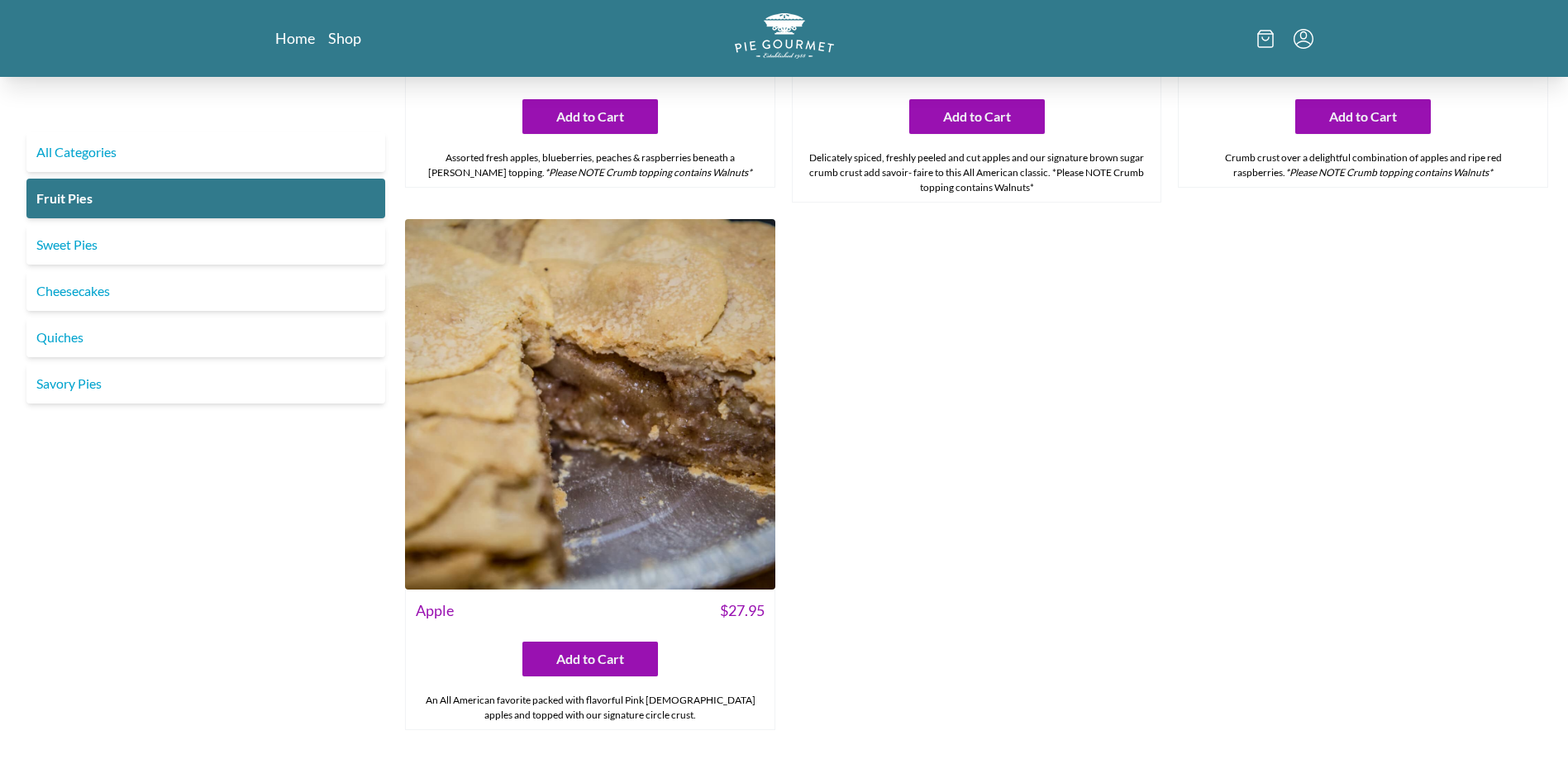
click at [627, 369] on img at bounding box center [590, 404] width 370 height 370
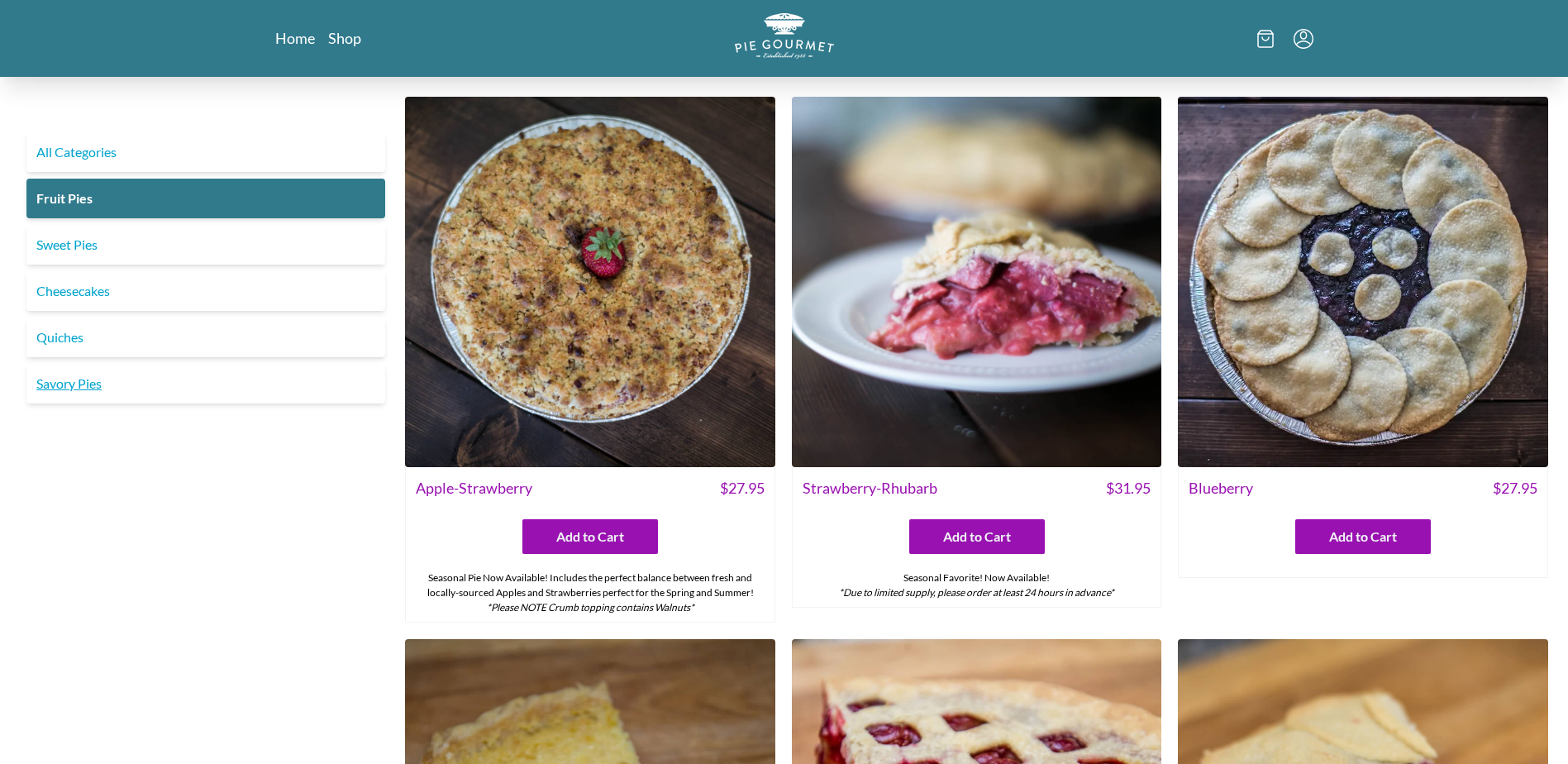
click at [80, 382] on link "Savory Pies" at bounding box center [206, 383] width 359 height 40
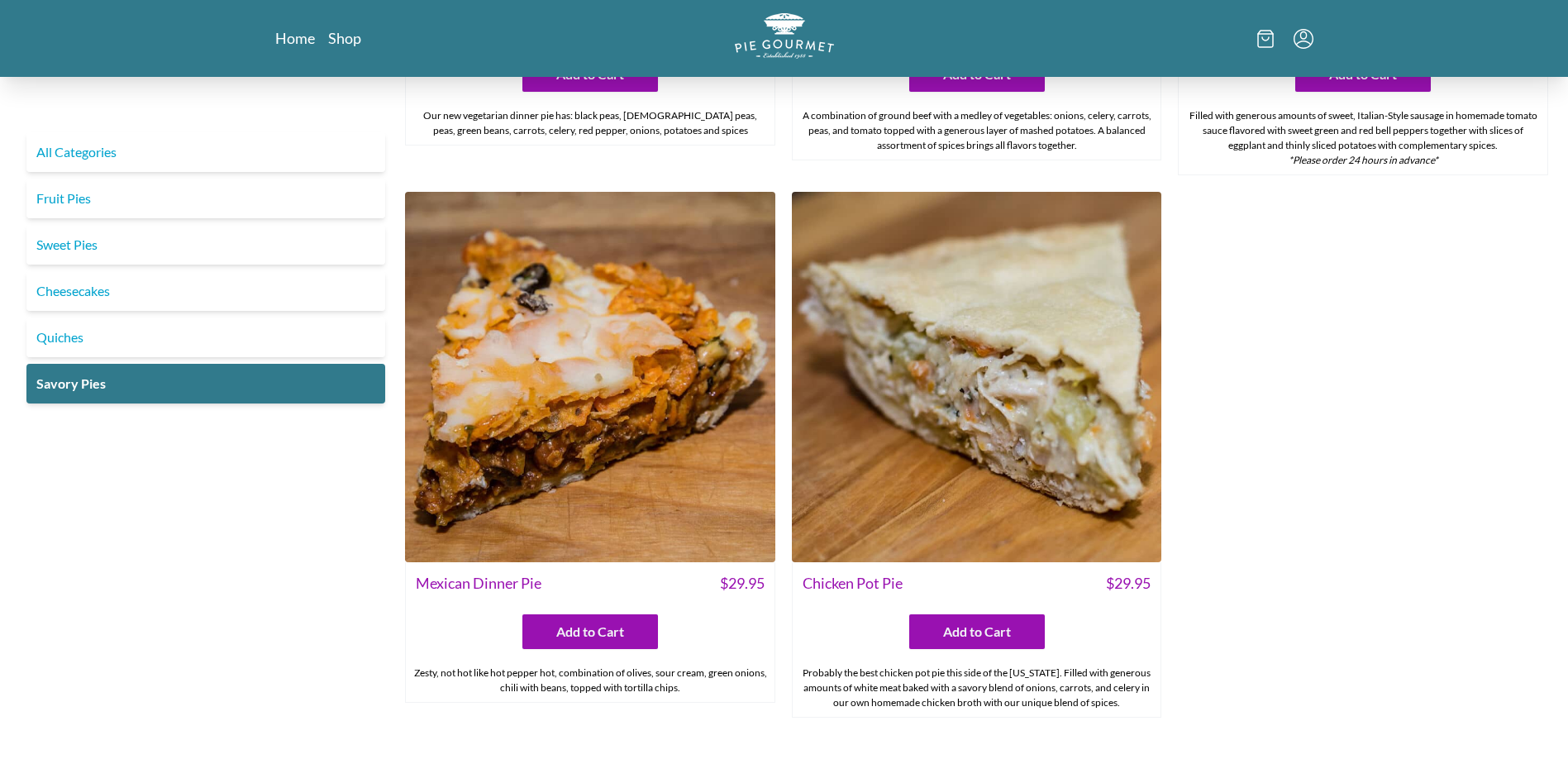
scroll to position [957, 0]
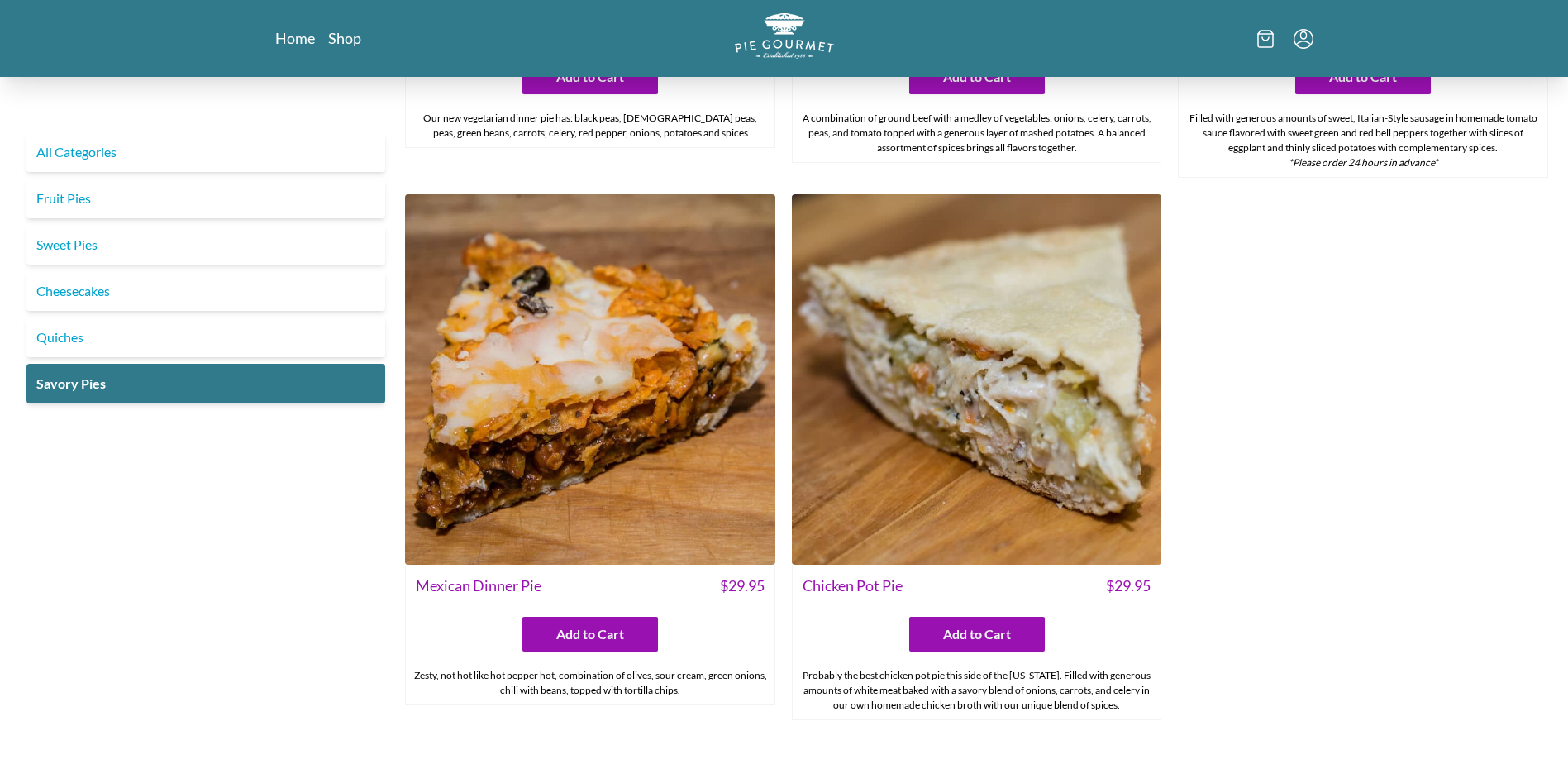
click at [1018, 429] on img at bounding box center [977, 380] width 370 height 370
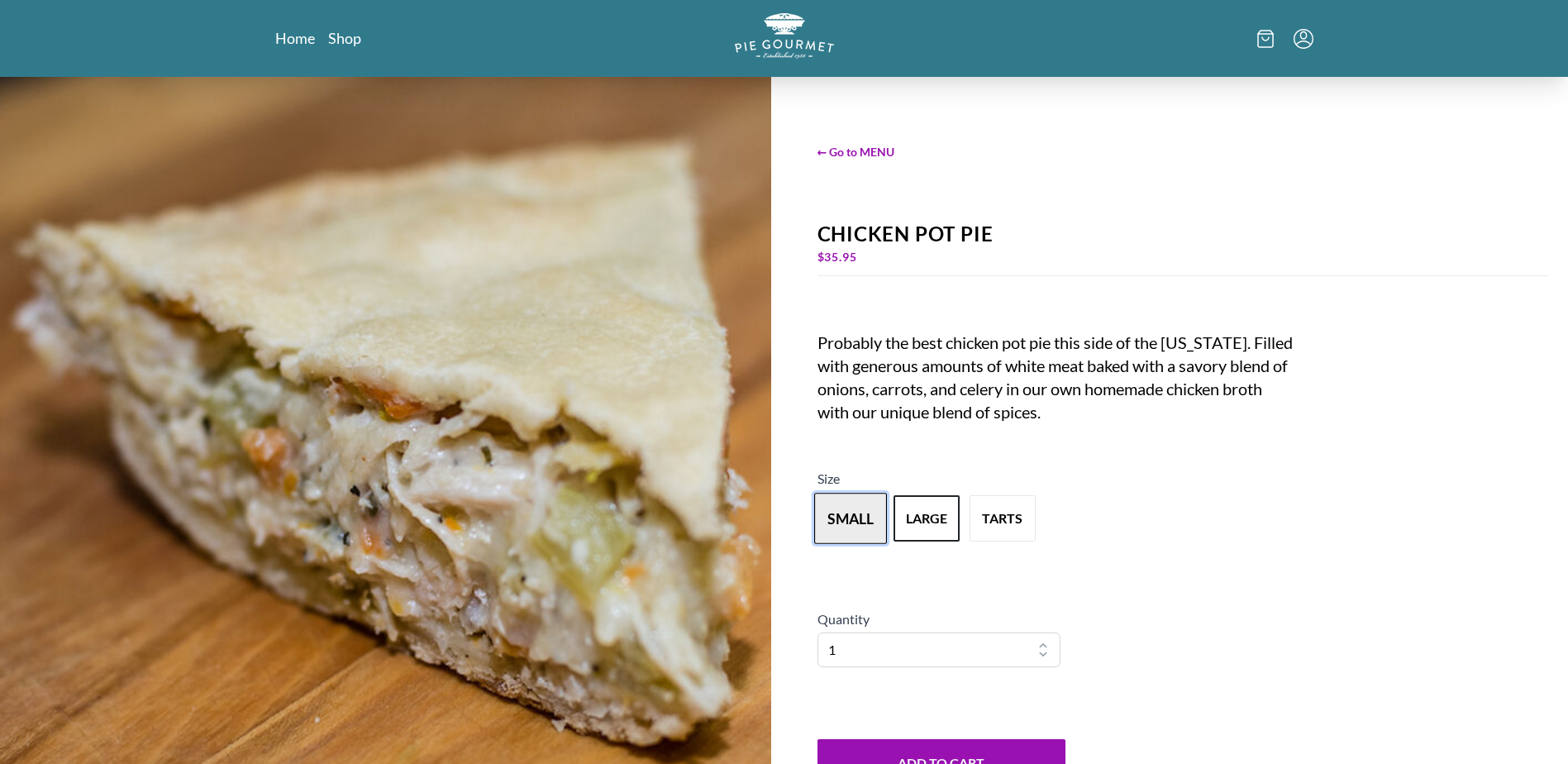
click at [852, 519] on button "small" at bounding box center [850, 518] width 73 height 51
click at [924, 518] on button "large" at bounding box center [926, 518] width 73 height 51
click at [293, 37] on link "Home" at bounding box center [295, 38] width 41 height 20
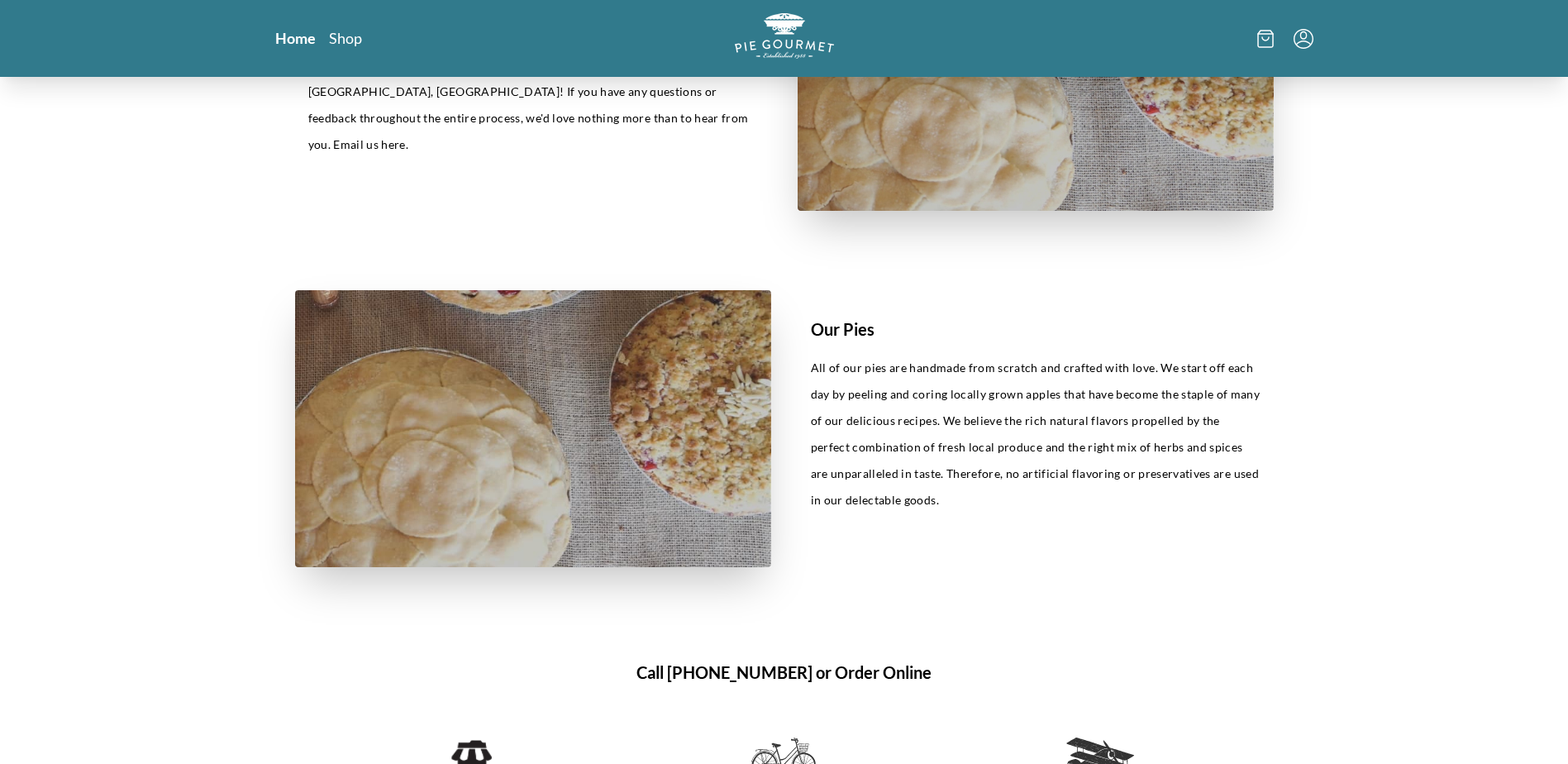
scroll to position [855, 0]
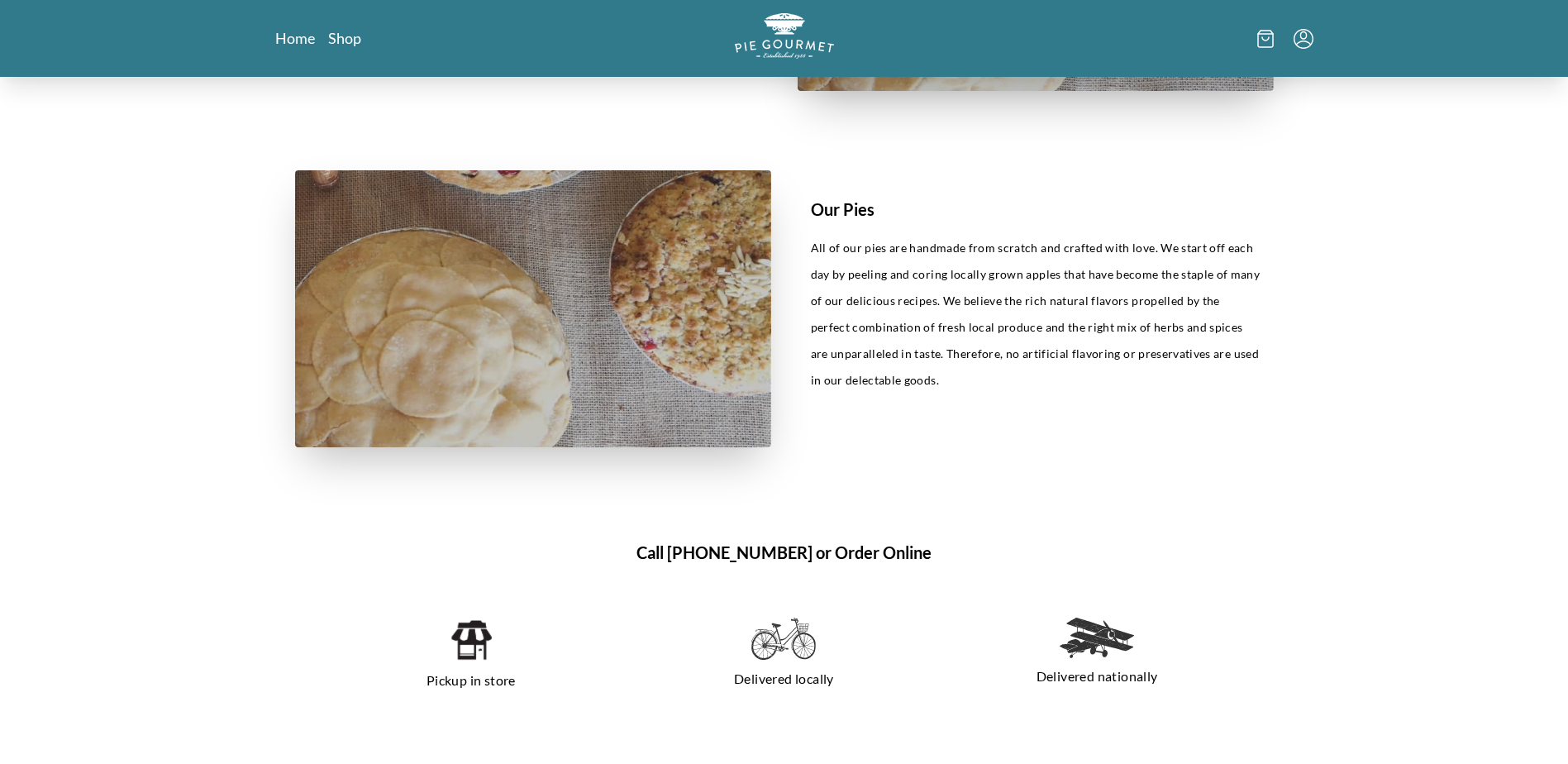
click at [780, 643] on img at bounding box center [784, 638] width 65 height 43
click at [794, 680] on p "Delivered locally" at bounding box center [784, 679] width 273 height 27
click at [470, 685] on p "Pickup in store" at bounding box center [472, 680] width 273 height 27
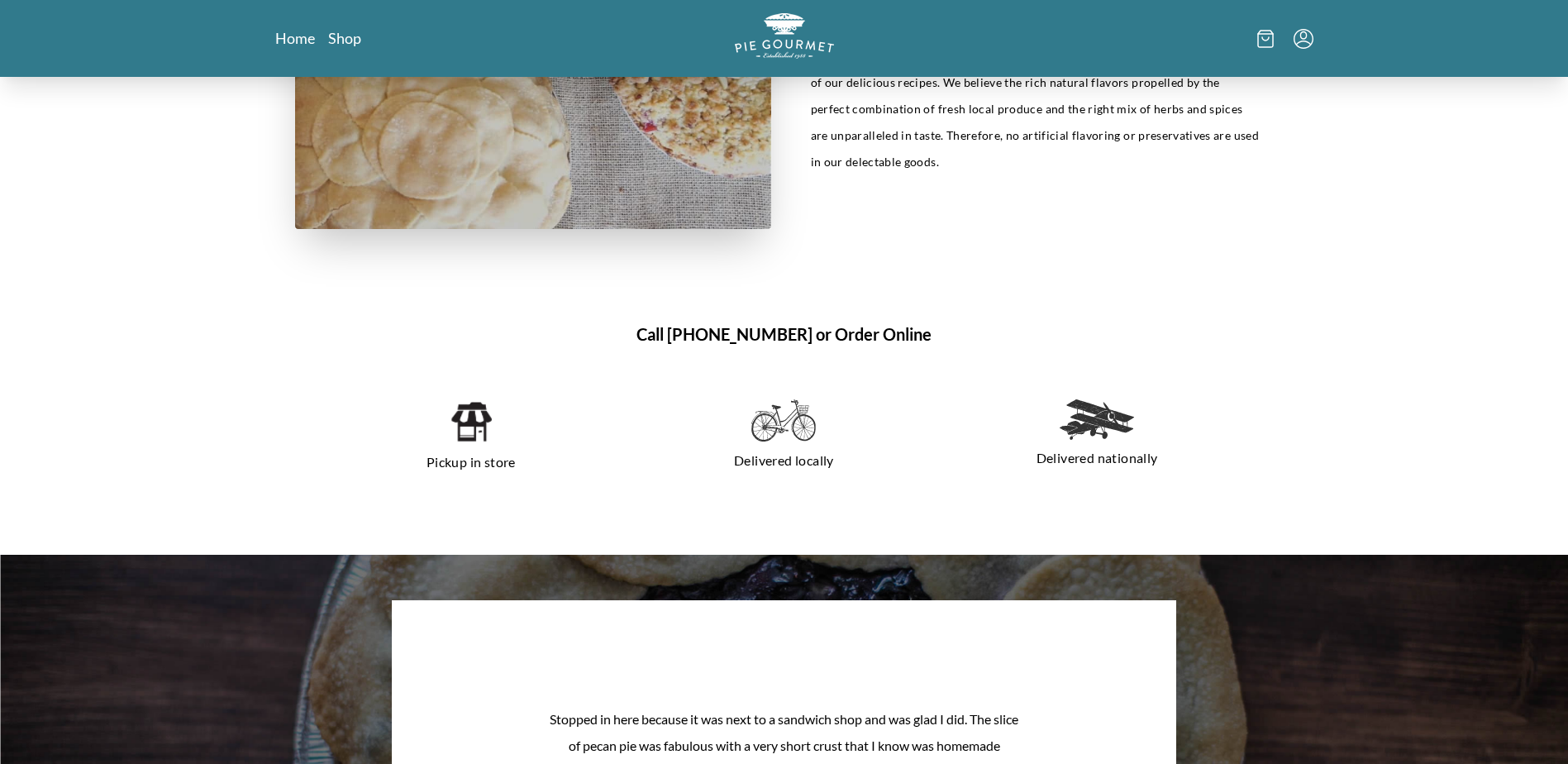
scroll to position [1060, 0]
